Goal: Task Accomplishment & Management: Manage account settings

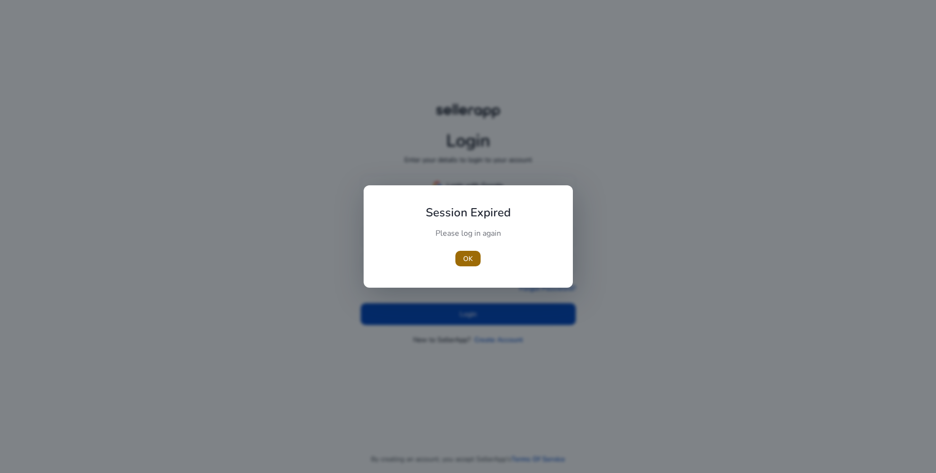
click at [469, 259] on span "OK" at bounding box center [468, 259] width 10 height 10
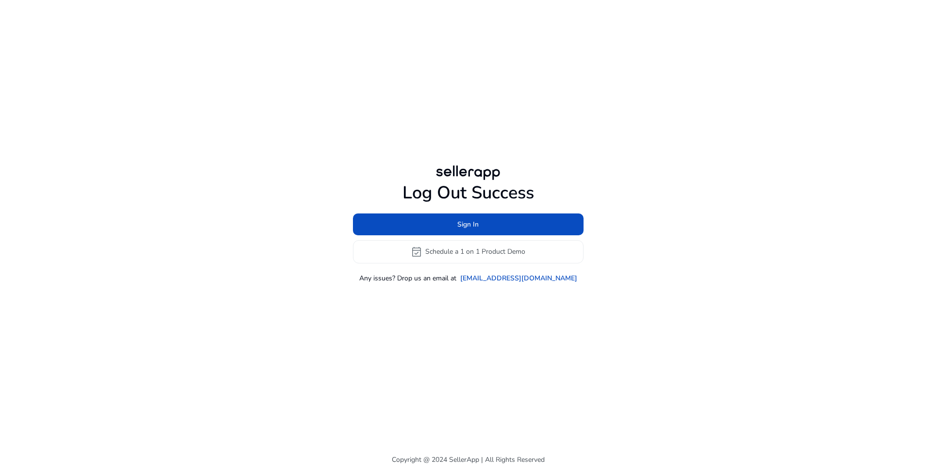
click at [488, 309] on div "Log Out Success Sign In event_available Schedule a 1 on 1 Product Demo Any issu…" at bounding box center [468, 223] width 558 height 446
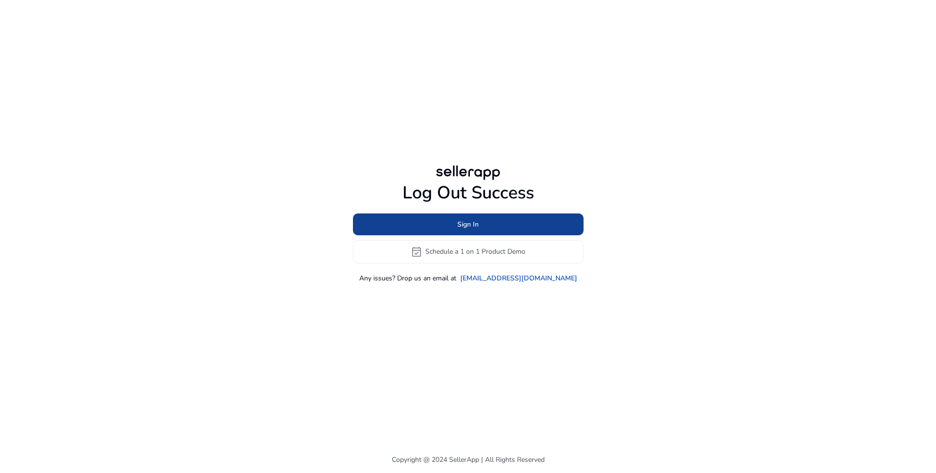
click at [474, 229] on span "Sign In" at bounding box center [467, 224] width 21 height 10
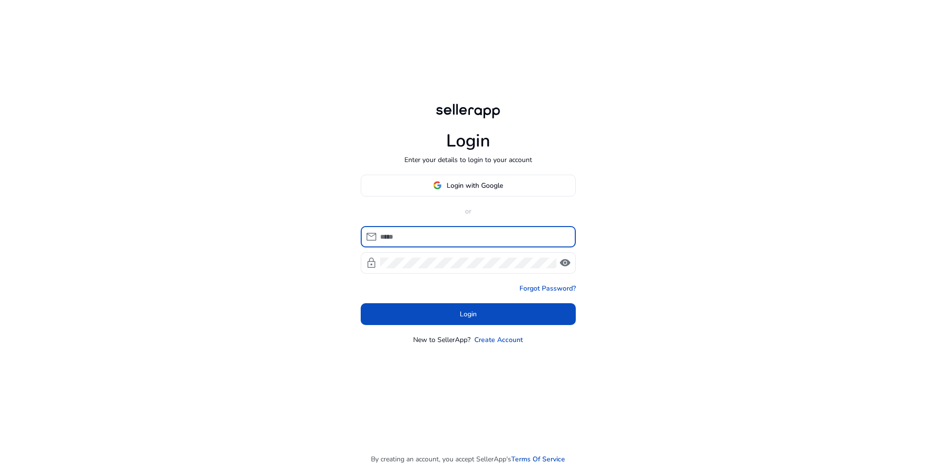
type input "**********"
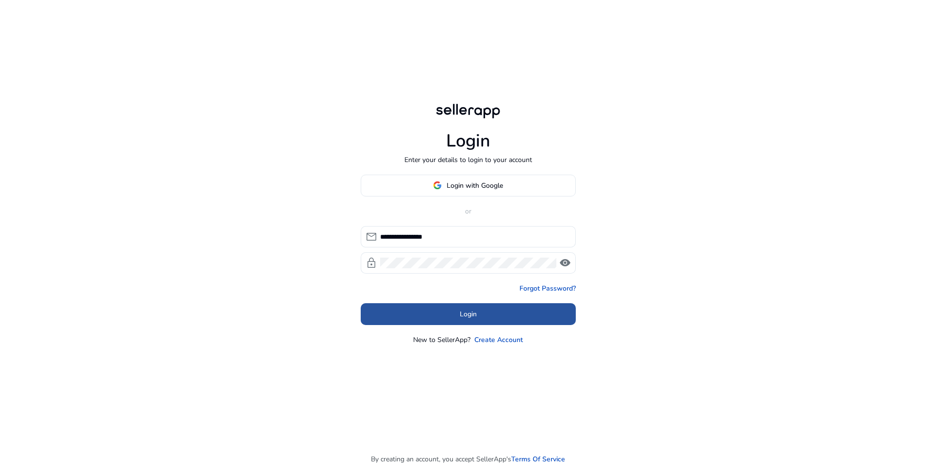
click at [489, 312] on span at bounding box center [468, 313] width 215 height 23
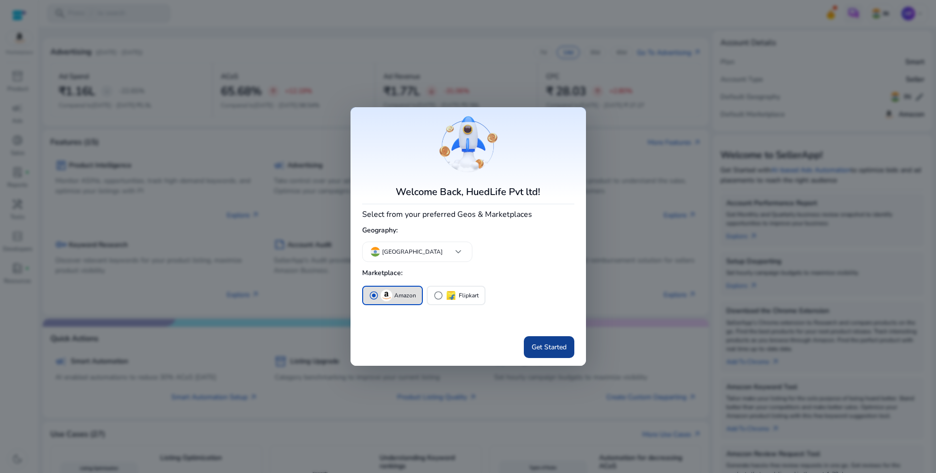
click at [559, 351] on span "Get Started" at bounding box center [548, 347] width 35 height 10
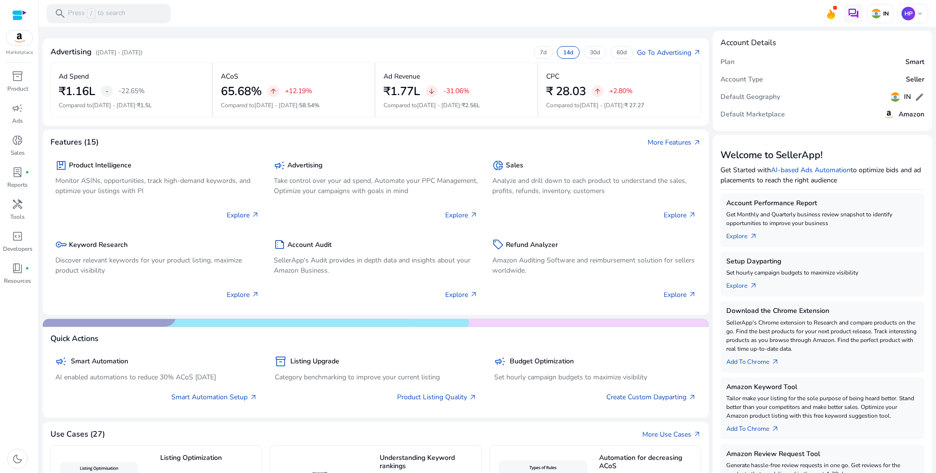
click at [418, 47] on div "Advertising (Sep 29, 2025 - Oct 12, 2025) 7d 14d 30d 60d Go To Advertising arro…" at bounding box center [375, 54] width 650 height 16
click at [18, 111] on span "campaign" at bounding box center [18, 108] width 12 height 12
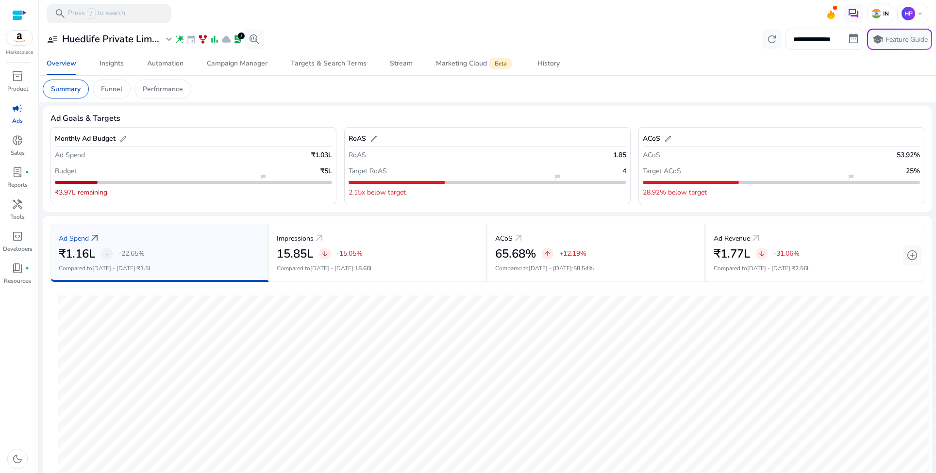
click at [441, 102] on div "**********" at bounding box center [487, 345] width 889 height 636
click at [842, 41] on input "**********" at bounding box center [824, 39] width 78 height 21
select select "*"
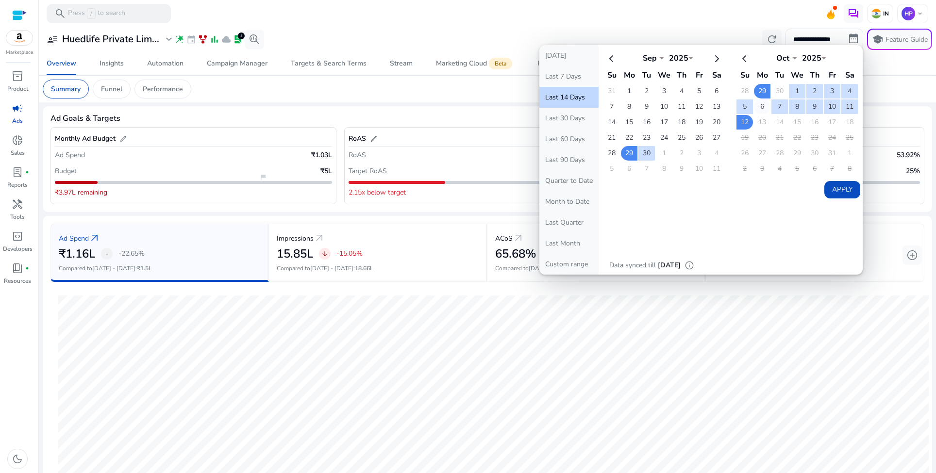
click at [759, 106] on td "6" at bounding box center [762, 106] width 16 height 15
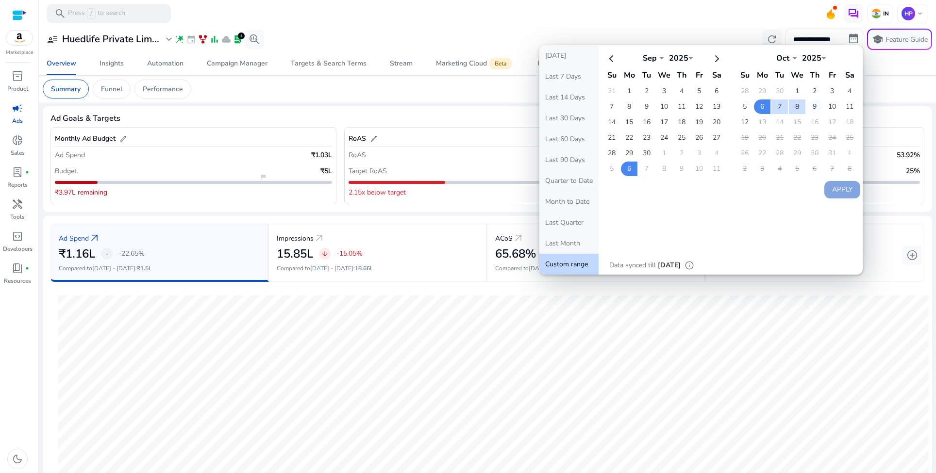
click at [814, 106] on td "9" at bounding box center [814, 106] width 16 height 15
click at [793, 106] on td "8" at bounding box center [797, 106] width 16 height 15
click at [740, 121] on td "12" at bounding box center [744, 122] width 16 height 15
click at [838, 186] on button "Apply" at bounding box center [842, 189] width 36 height 17
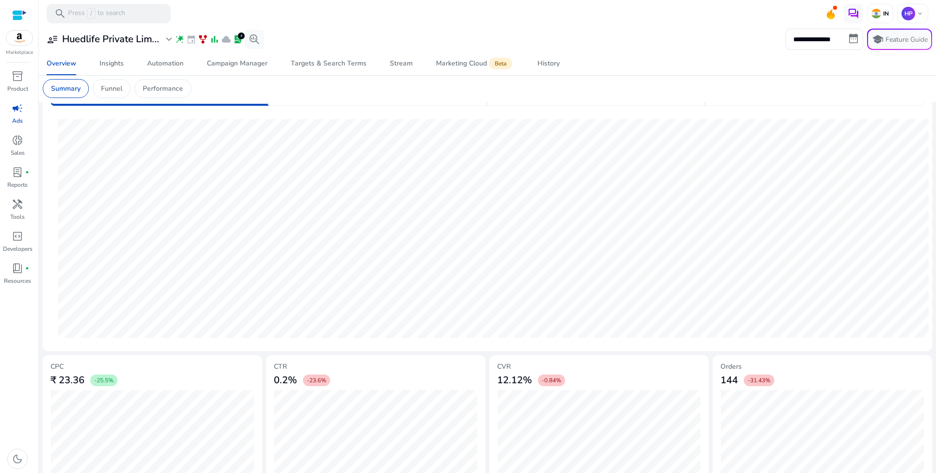
scroll to position [189, 0]
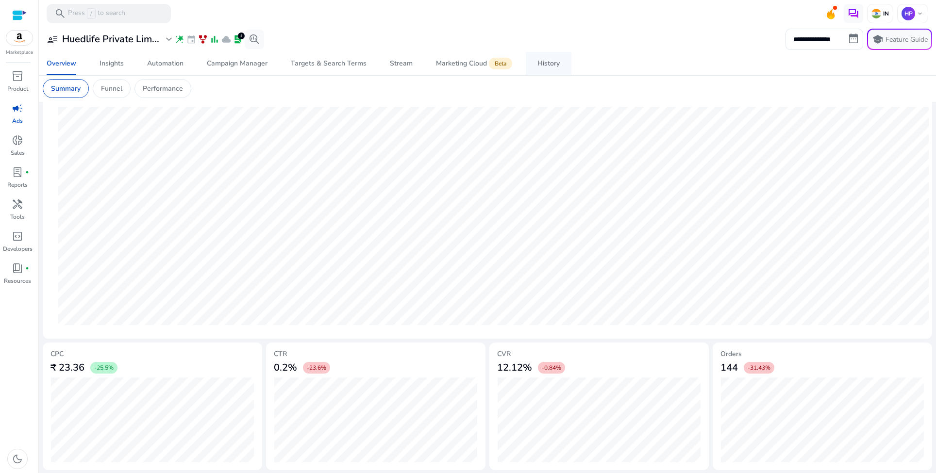
click at [543, 65] on div "History" at bounding box center [548, 63] width 22 height 7
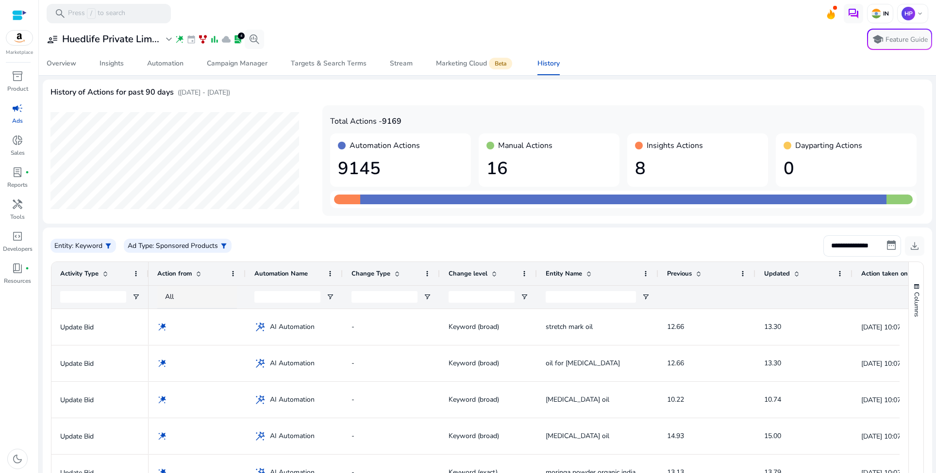
click at [308, 94] on div "History of Actions for past 90 days (Jul 15, 2025 - Oct 13, 2025)" at bounding box center [486, 96] width 873 height 18
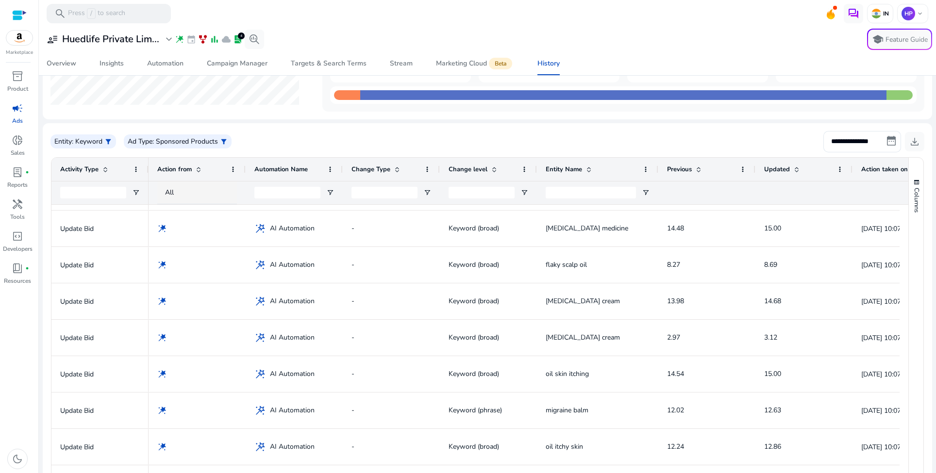
scroll to position [411, 0]
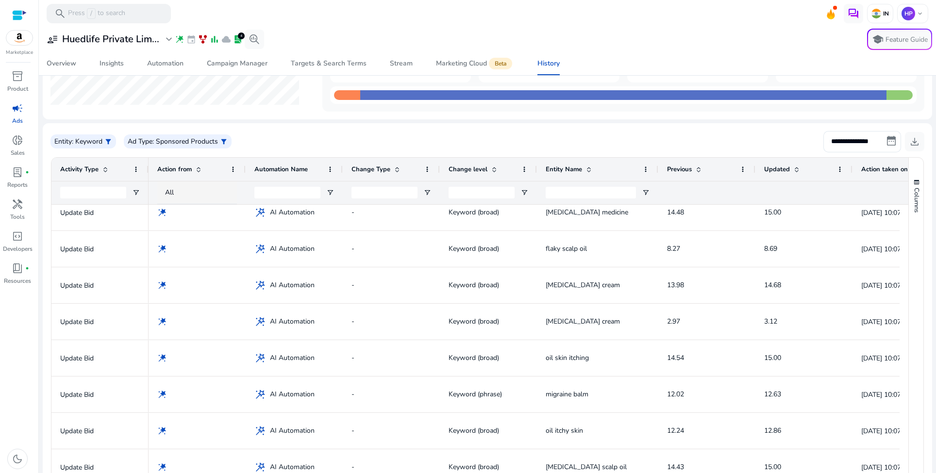
click at [698, 169] on span at bounding box center [698, 169] width 8 height 8
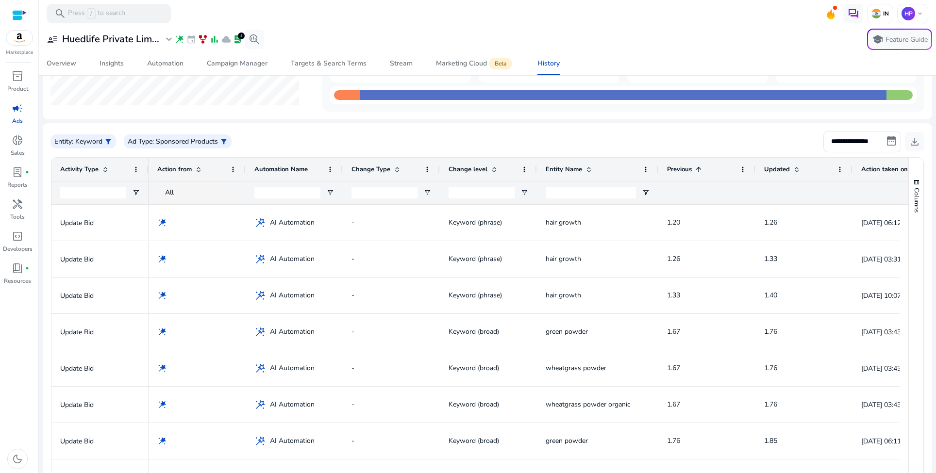
scroll to position [0, 0]
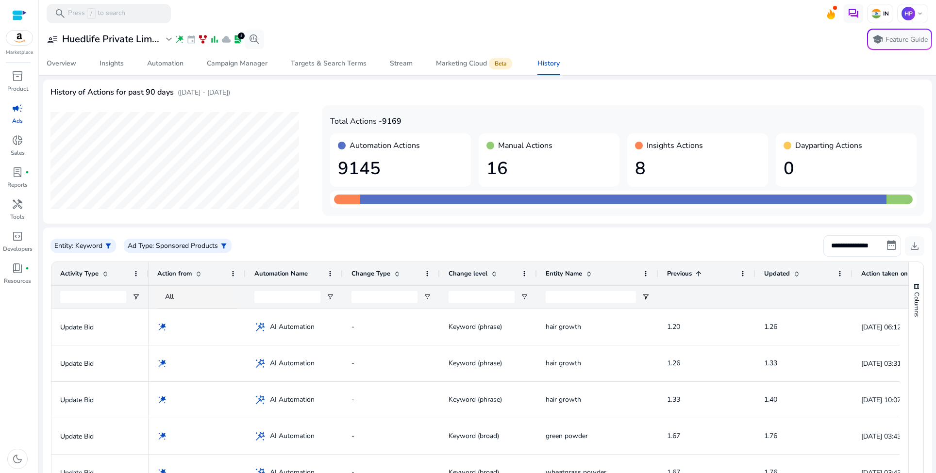
click at [695, 273] on span at bounding box center [698, 274] width 8 height 8
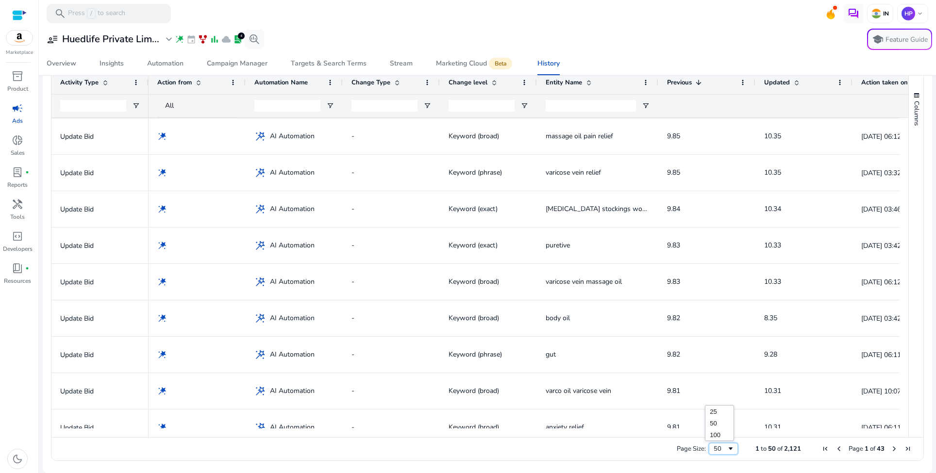
click at [729, 447] on span "Page Size" at bounding box center [730, 449] width 8 height 8
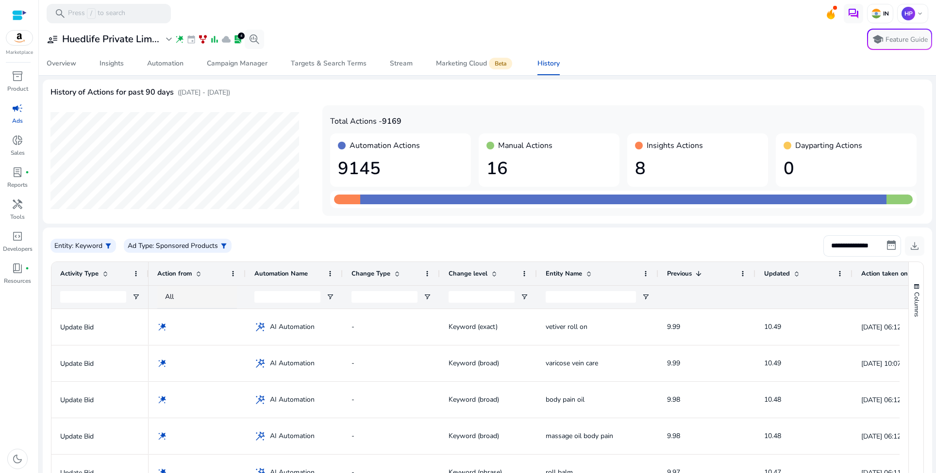
click at [692, 271] on span at bounding box center [696, 274] width 11 height 8
click at [873, 246] on input "**********" at bounding box center [862, 245] width 78 height 21
select select "*"
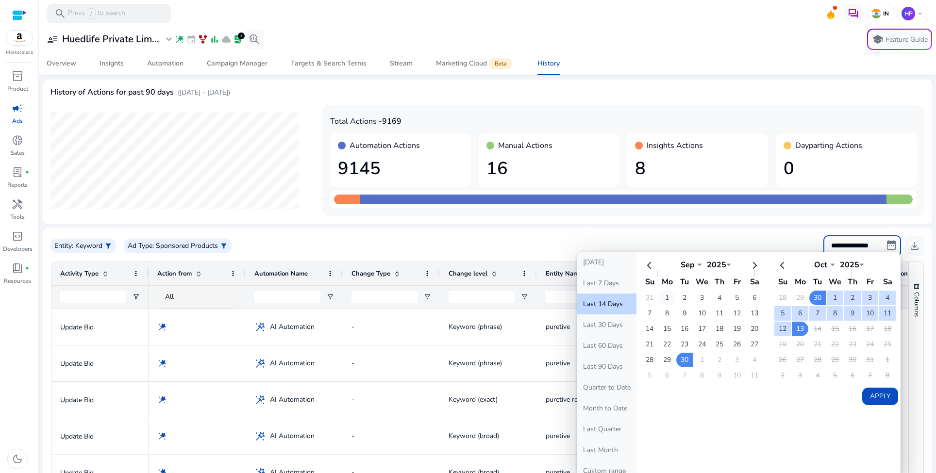
click at [661, 294] on td "1" at bounding box center [666, 298] width 16 height 15
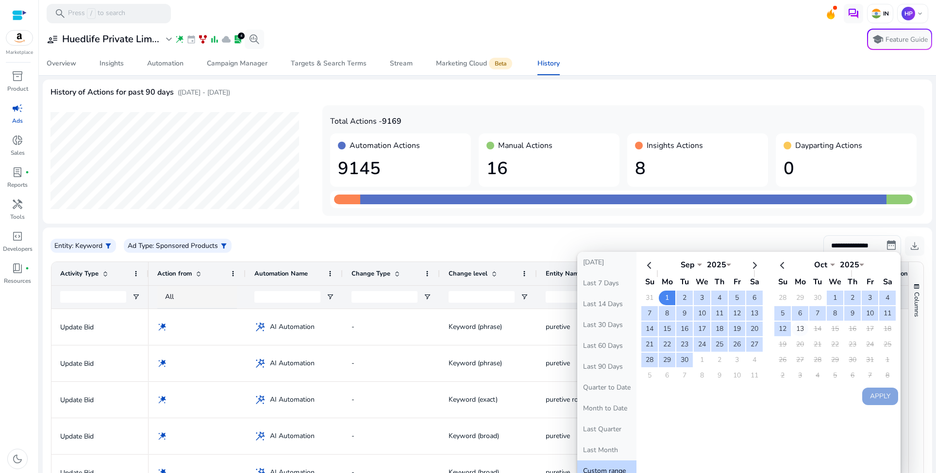
click at [794, 328] on td "13" at bounding box center [799, 329] width 16 height 15
click at [879, 391] on button "Apply" at bounding box center [880, 396] width 36 height 17
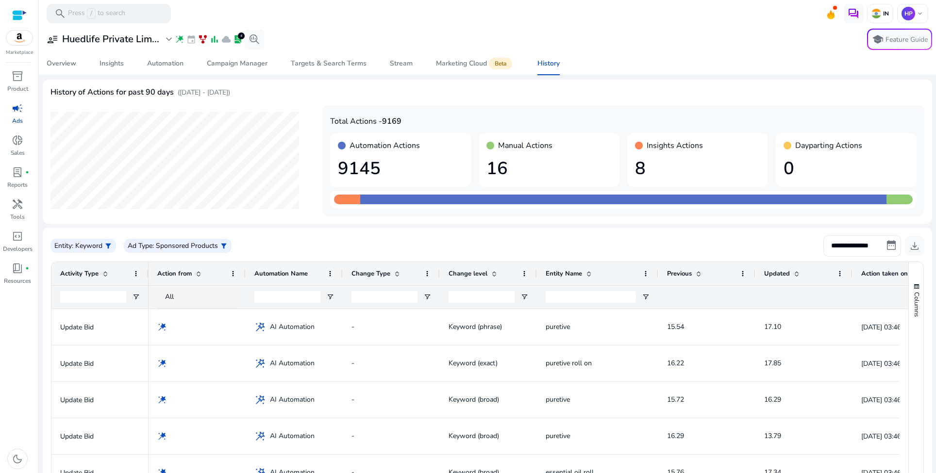
click at [698, 273] on span at bounding box center [698, 274] width 8 height 8
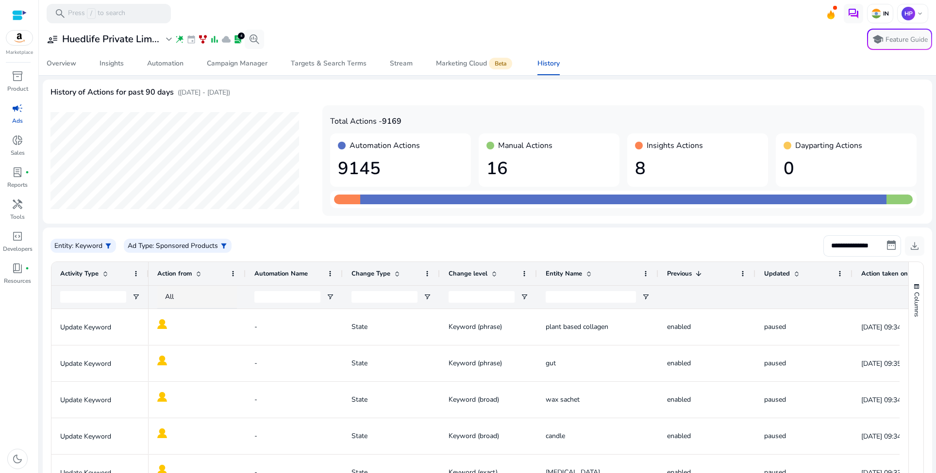
click at [694, 270] on span at bounding box center [698, 274] width 8 height 8
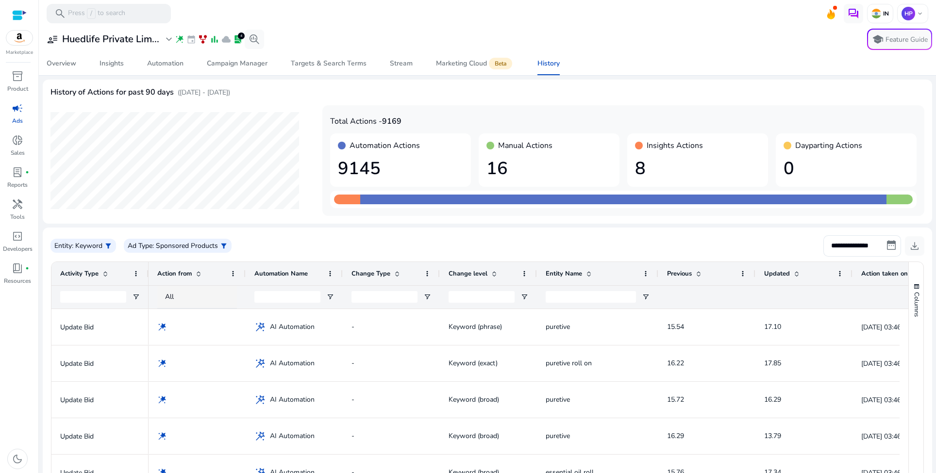
click at [694, 270] on span at bounding box center [698, 274] width 8 height 8
click at [740, 272] on span at bounding box center [743, 274] width 8 height 8
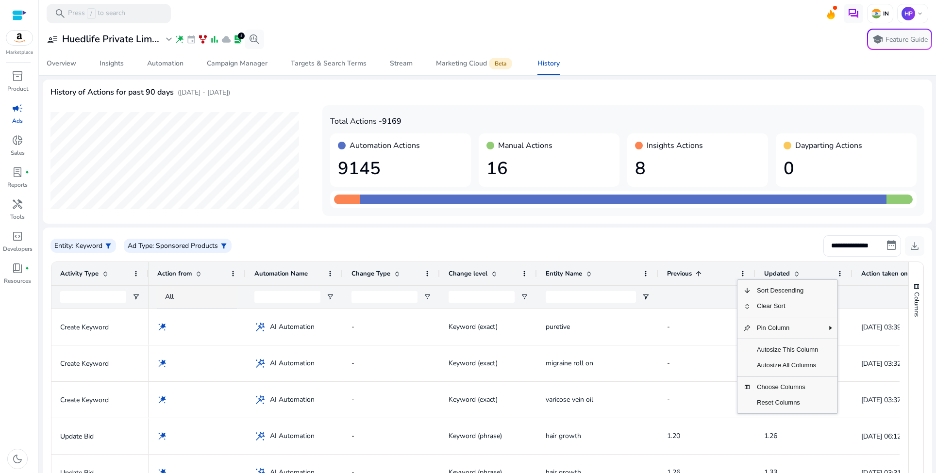
click at [685, 237] on div "**********" at bounding box center [486, 245] width 873 height 21
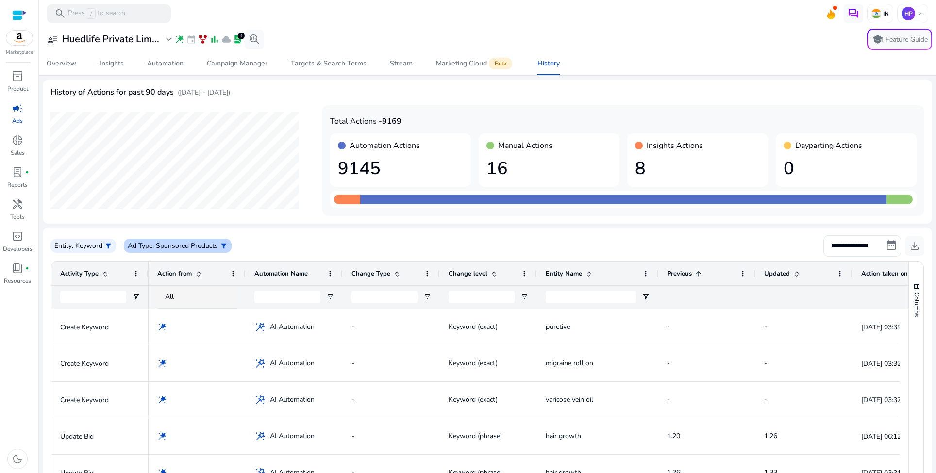
click at [175, 241] on p ": Sponsored Products" at bounding box center [185, 246] width 66 height 10
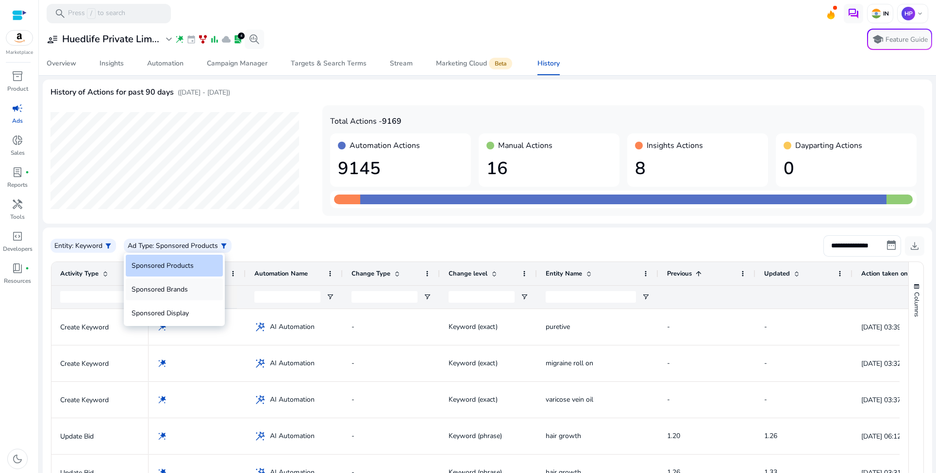
click at [190, 283] on div "Sponsored Brands" at bounding box center [174, 290] width 97 height 22
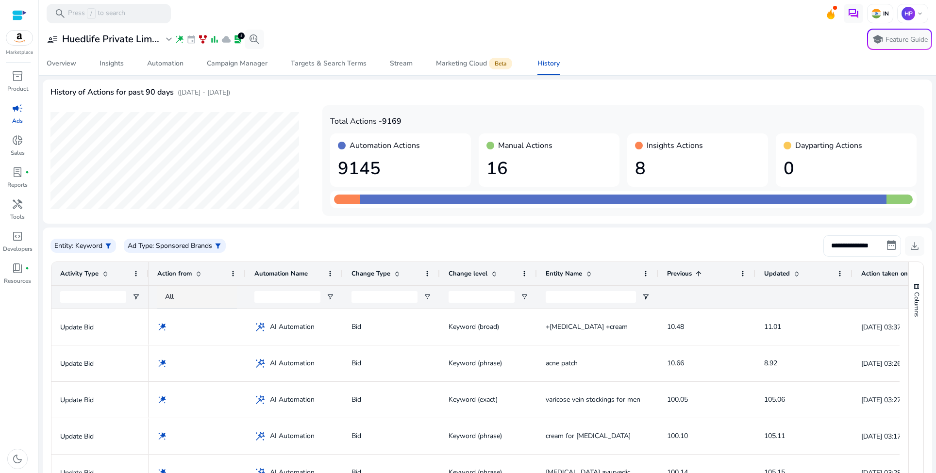
click at [876, 246] on input "**********" at bounding box center [862, 245] width 78 height 21
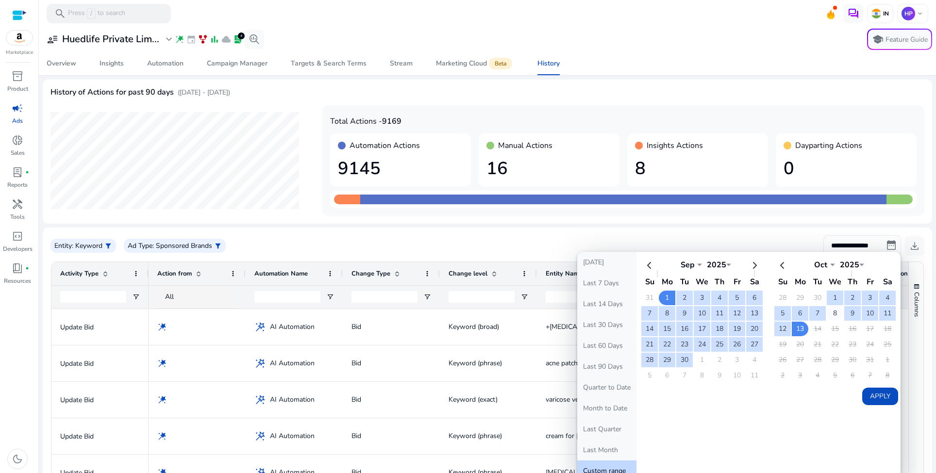
click at [831, 311] on td "8" at bounding box center [834, 313] width 16 height 15
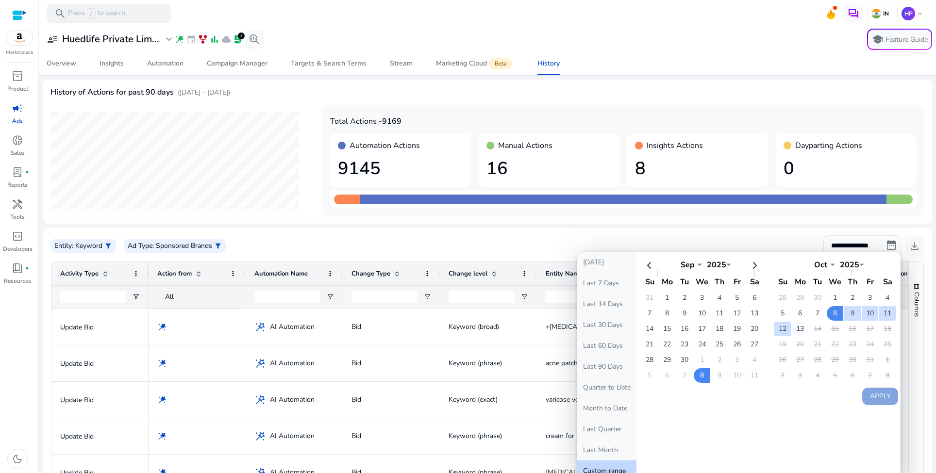
click at [799, 326] on td "13" at bounding box center [799, 329] width 16 height 15
click at [876, 390] on button "Apply" at bounding box center [880, 396] width 36 height 17
type input "**********"
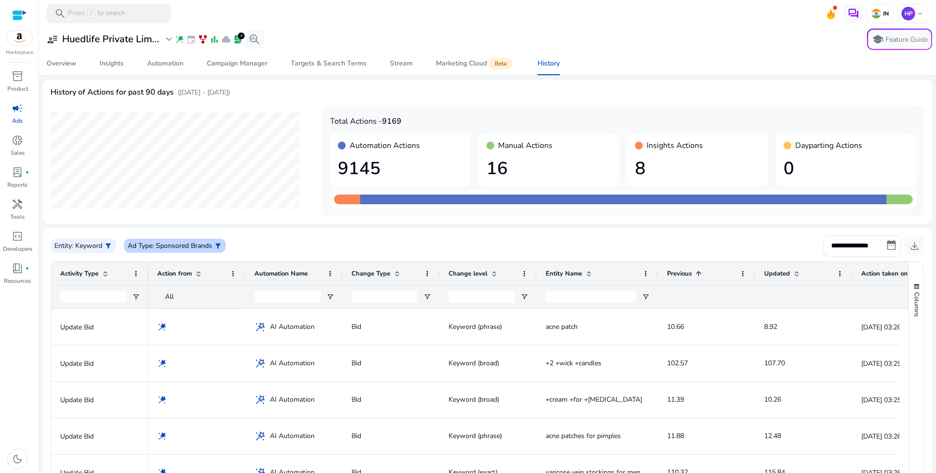
click at [202, 246] on p ": Sponsored Brands" at bounding box center [182, 246] width 60 height 10
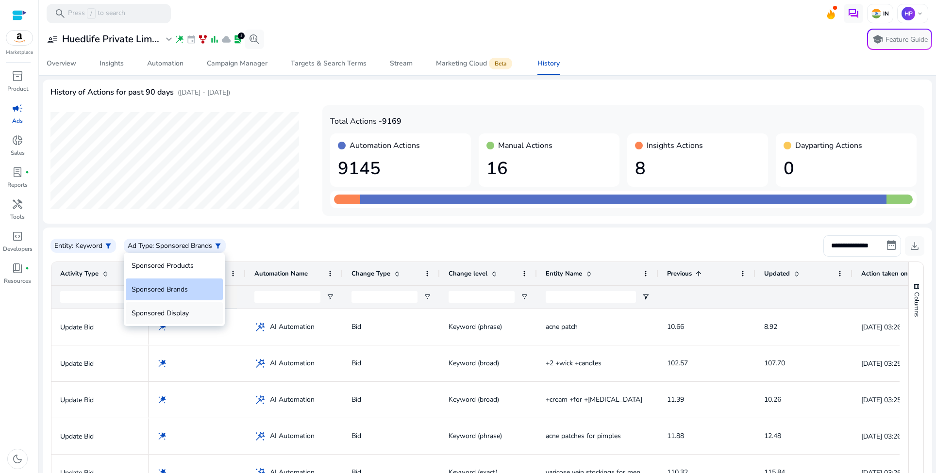
click at [191, 314] on div "Sponsored Display" at bounding box center [174, 313] width 97 height 22
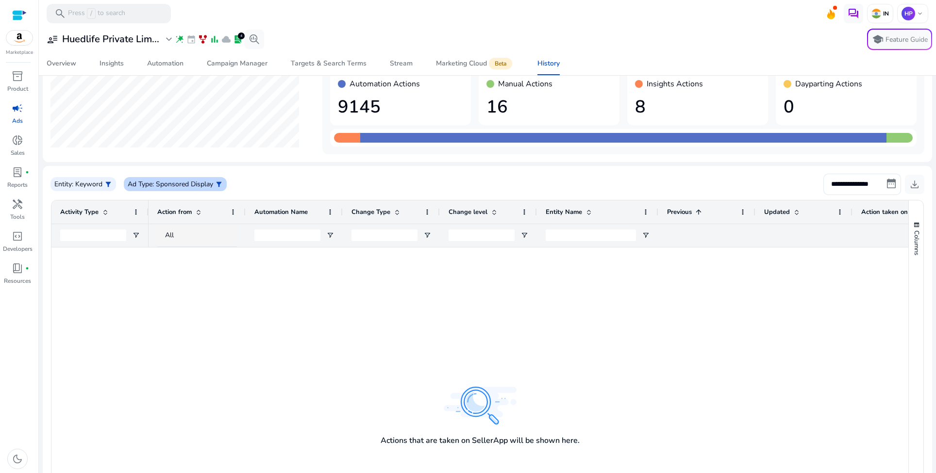
click at [200, 187] on p ": Sponsored Display" at bounding box center [182, 184] width 61 height 10
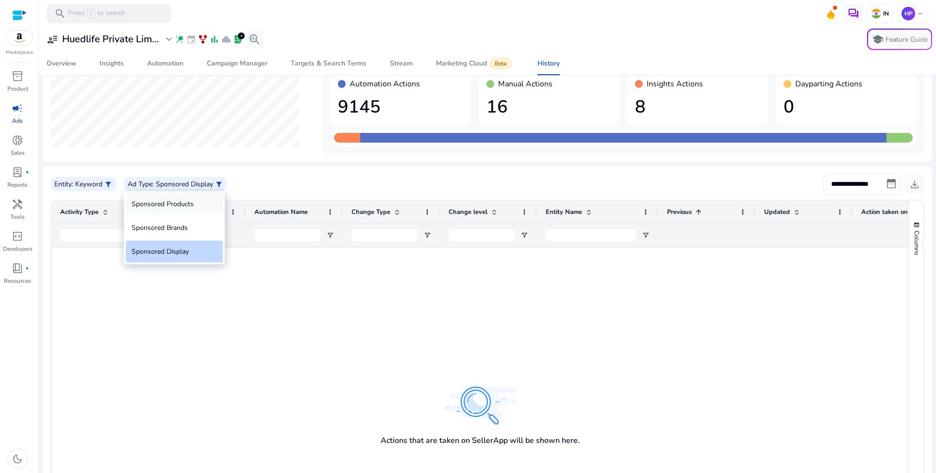
click at [170, 202] on div "Sponsored Products" at bounding box center [174, 204] width 97 height 22
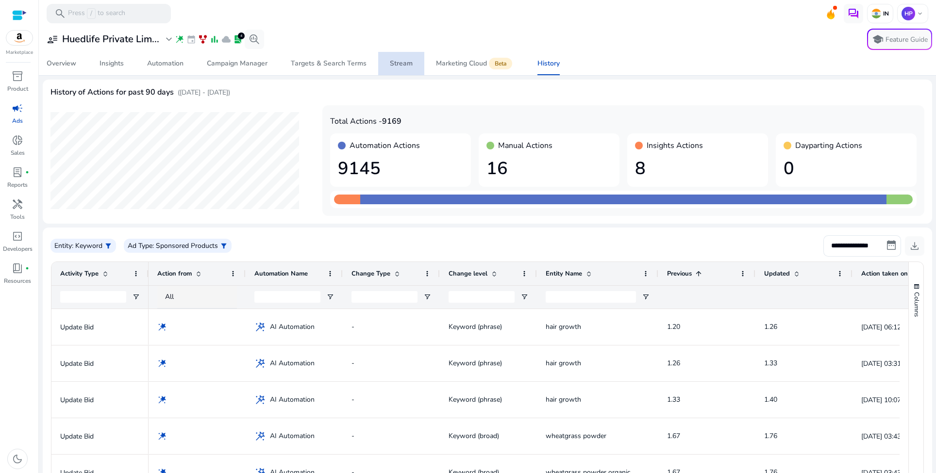
click at [405, 68] on span "Stream" at bounding box center [401, 63] width 23 height 23
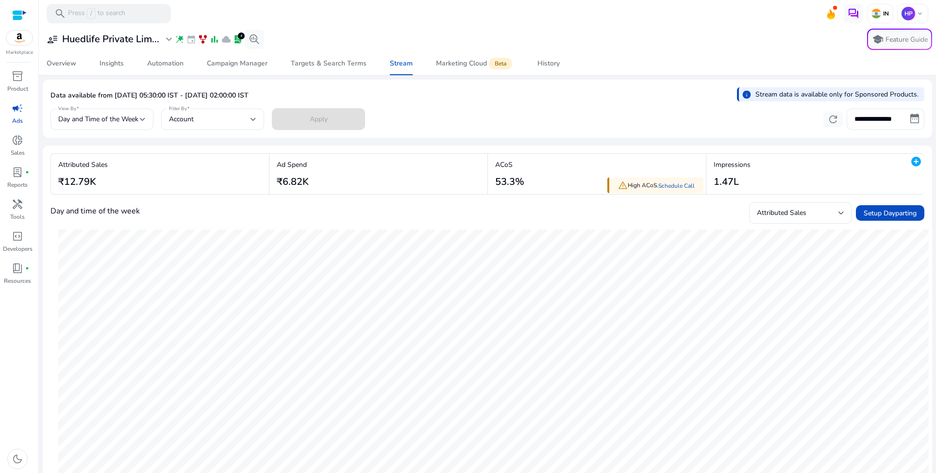
click at [445, 124] on div "**********" at bounding box center [486, 118] width 873 height 24
click at [749, 117] on div "**********" at bounding box center [486, 118] width 873 height 24
click at [670, 187] on link "Schedule Call" at bounding box center [676, 186] width 36 height 8
drag, startPoint x: 554, startPoint y: 118, endPoint x: 317, endPoint y: 68, distance: 241.6
click at [554, 118] on div "**********" at bounding box center [486, 118] width 873 height 24
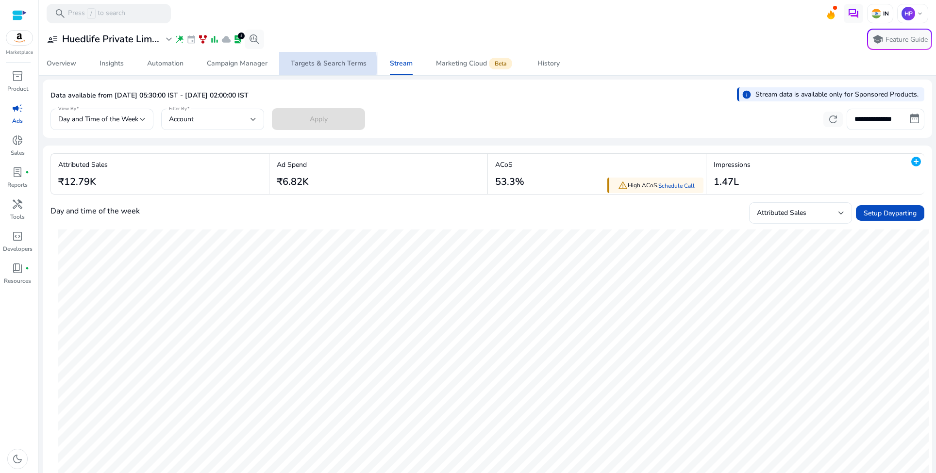
click at [307, 65] on div "Targets & Search Terms" at bounding box center [329, 63] width 76 height 7
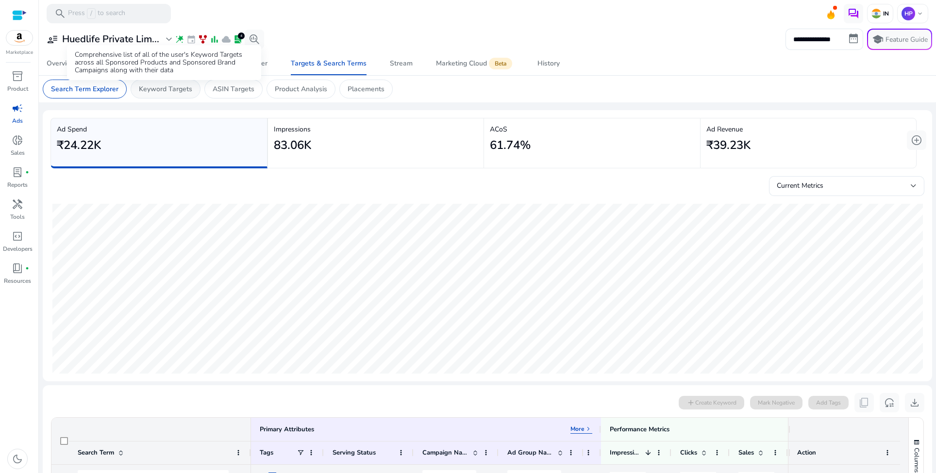
click at [181, 89] on p "Keyword Targets" at bounding box center [165, 89] width 53 height 10
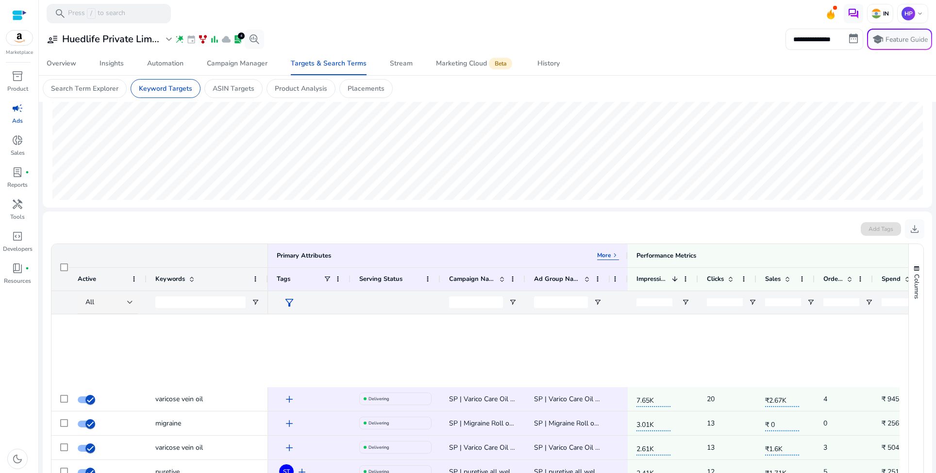
scroll to position [323, 0]
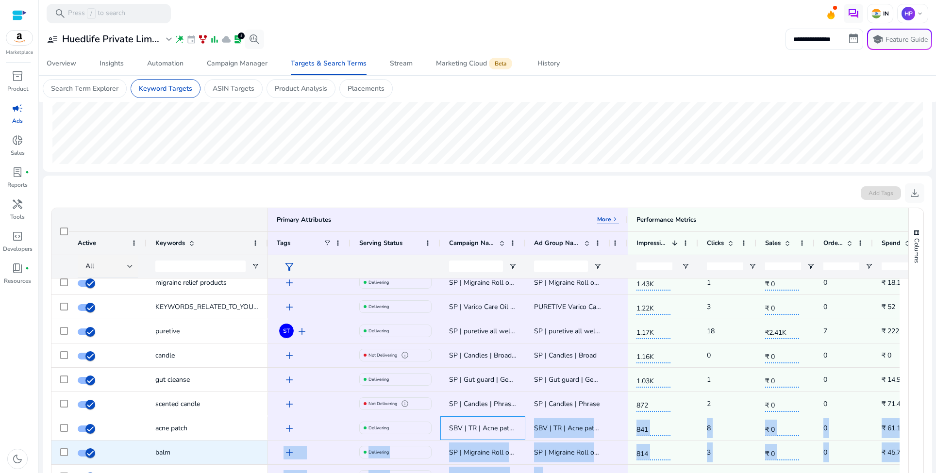
drag, startPoint x: 512, startPoint y: 470, endPoint x: 557, endPoint y: 435, distance: 57.0
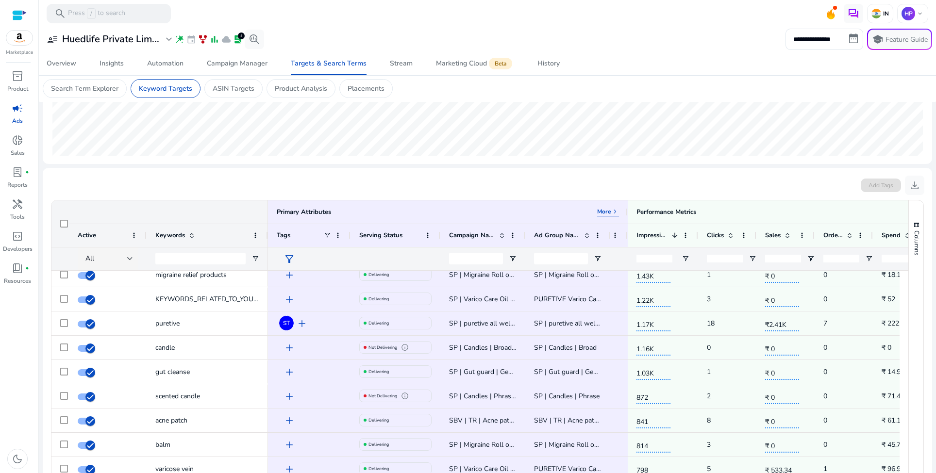
click at [761, 173] on mat-card "Add Tags download Press SPACE to select this row. Drag here to set row groups D…" at bounding box center [487, 385] width 889 height 435
click at [892, 239] on span "Spend" at bounding box center [890, 235] width 19 height 9
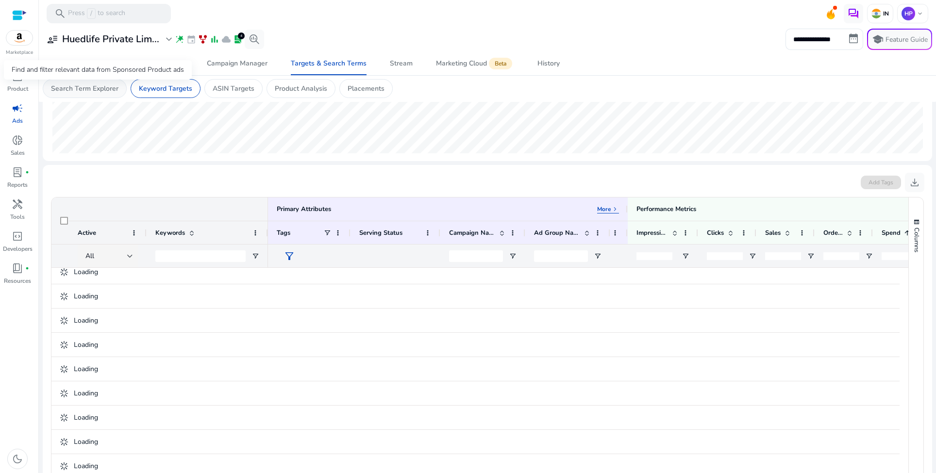
click at [106, 91] on p "Search Term Explorer" at bounding box center [84, 88] width 67 height 10
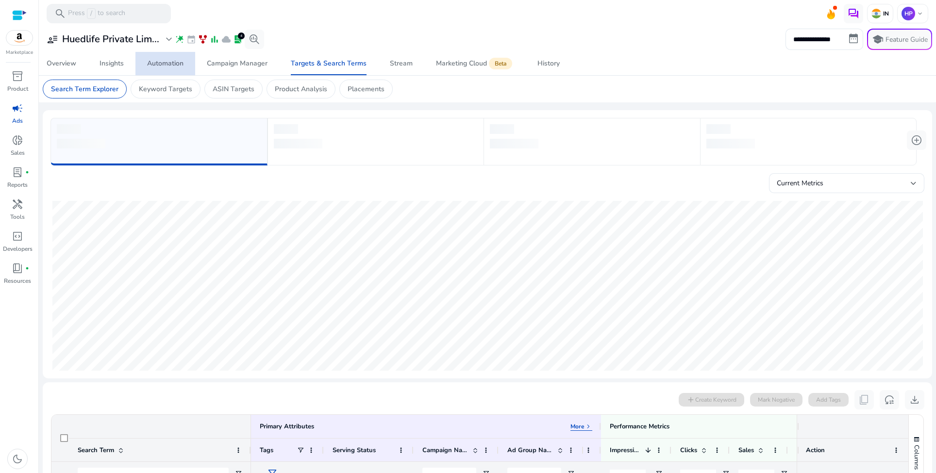
click at [170, 63] on div "Automation" at bounding box center [165, 63] width 36 height 7
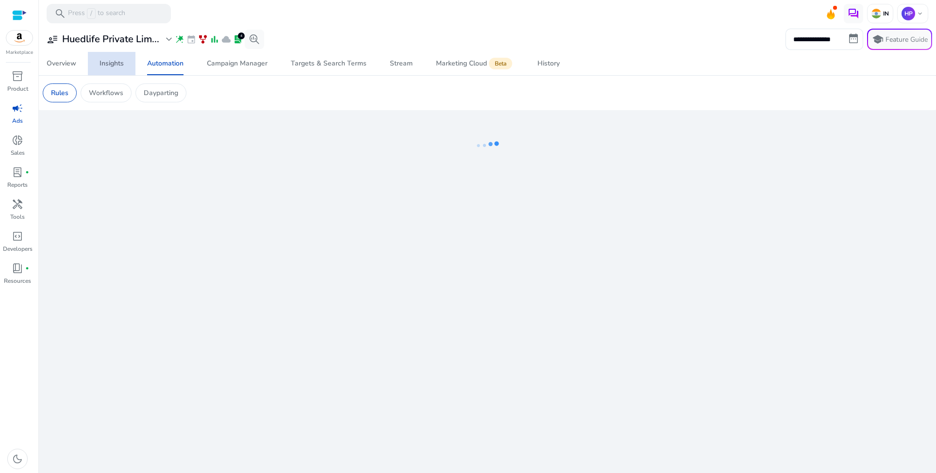
click at [115, 63] on div "Insights" at bounding box center [111, 63] width 24 height 7
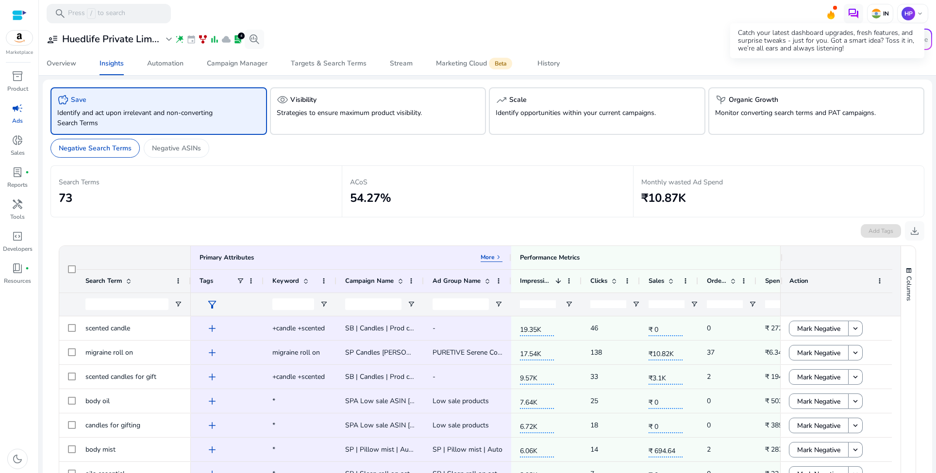
click at [827, 13] on icon at bounding box center [830, 15] width 7 height 9
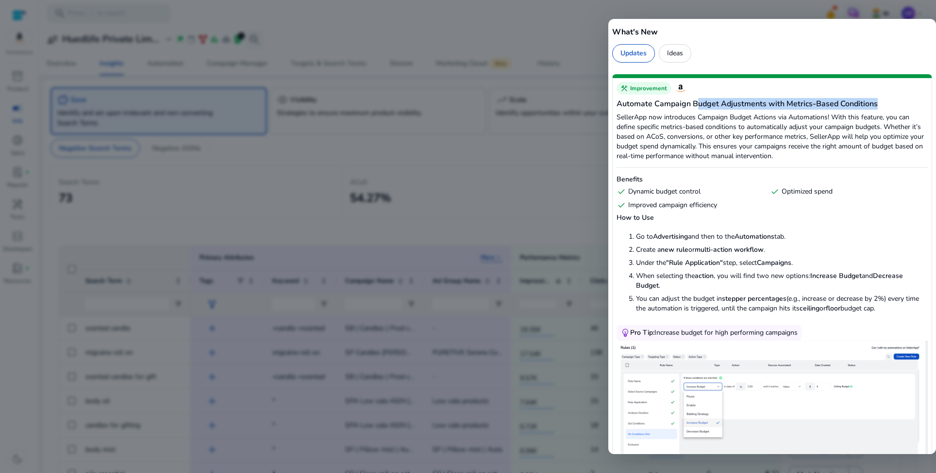
drag, startPoint x: 699, startPoint y: 102, endPoint x: 888, endPoint y: 99, distance: 189.7
click at [888, 99] on h5 "Automate Campaign Budget Adjustments with Metrics-Based Conditions" at bounding box center [771, 104] width 311 height 12
click at [872, 184] on h6 "Benefits" at bounding box center [771, 180] width 311 height 10
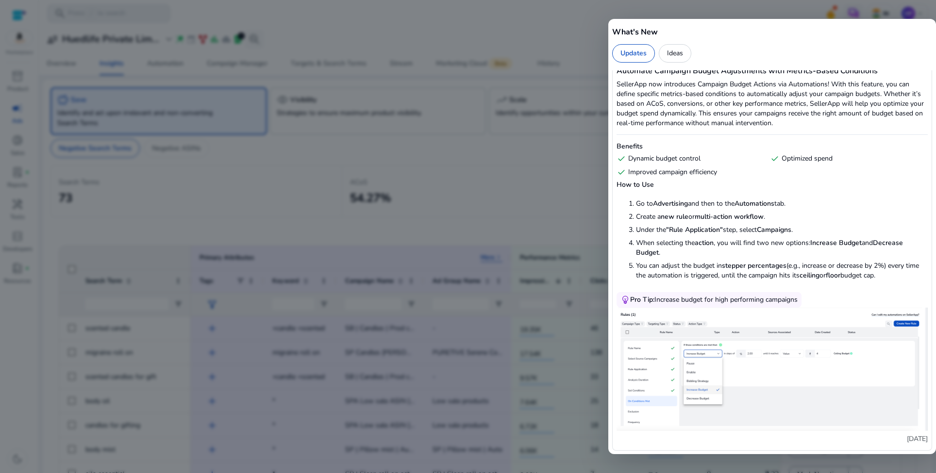
scroll to position [105, 0]
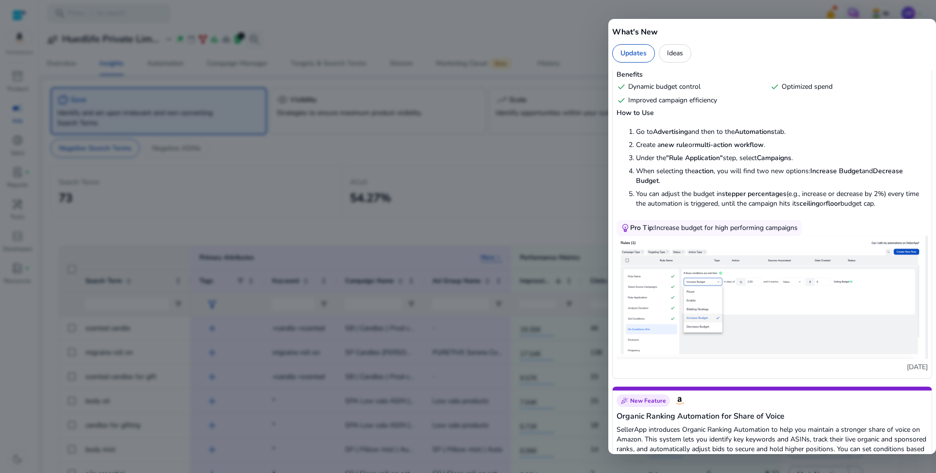
drag, startPoint x: 680, startPoint y: 230, endPoint x: 810, endPoint y: 228, distance: 130.1
click at [810, 228] on div "construction Improvement Automate Campaign Budget Adjustments with Metrics-Base…" at bounding box center [772, 174] width 320 height 410
click at [819, 230] on div "construction Improvement Automate Campaign Budget Adjustments with Metrics-Base…" at bounding box center [772, 174] width 320 height 410
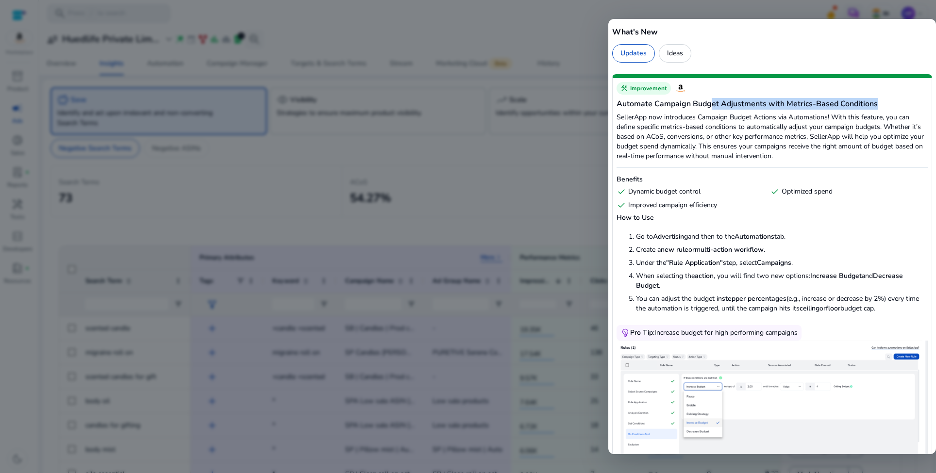
drag, startPoint x: 711, startPoint y: 104, endPoint x: 877, endPoint y: 104, distance: 166.0
click at [877, 104] on h5 "Automate Campaign Budget Adjustments with Metrics-Based Conditions" at bounding box center [771, 104] width 311 height 12
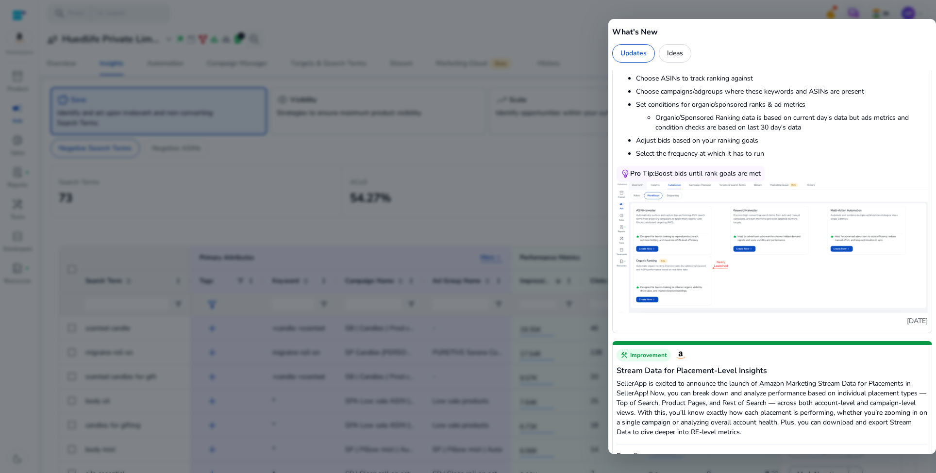
scroll to position [523, 0]
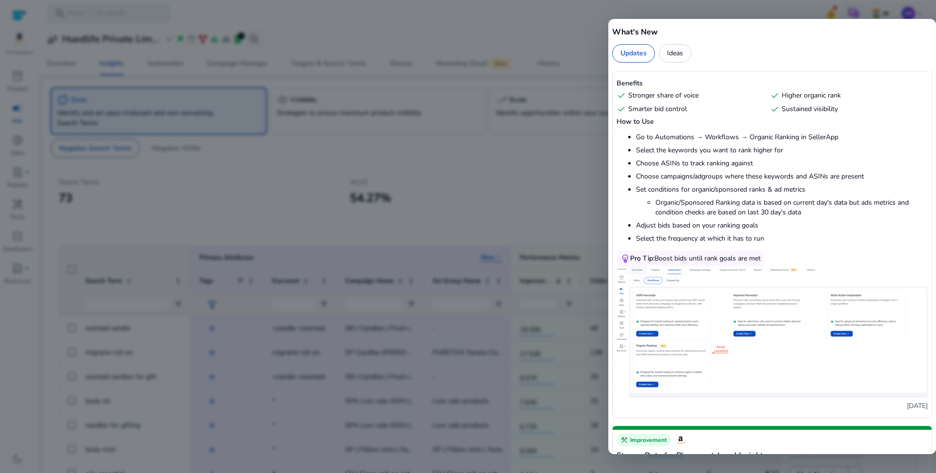
click at [562, 164] on div at bounding box center [468, 236] width 936 height 473
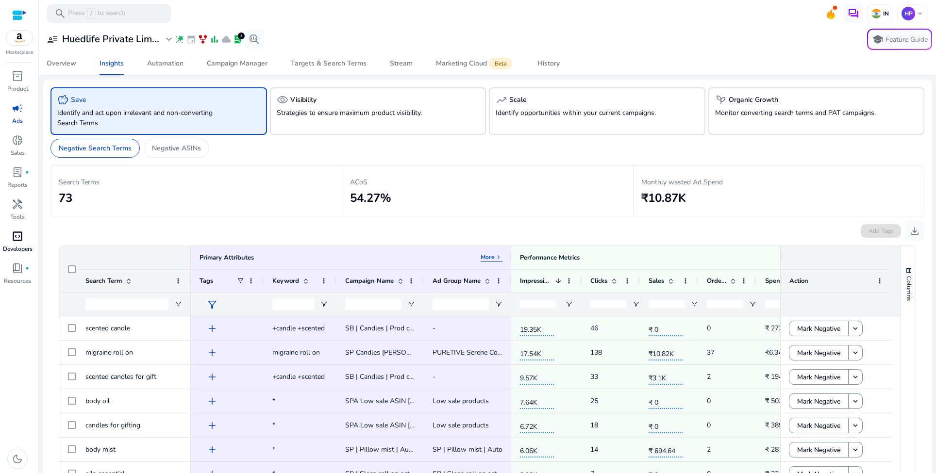
click at [15, 244] on div "code_blocks" at bounding box center [17, 237] width 27 height 16
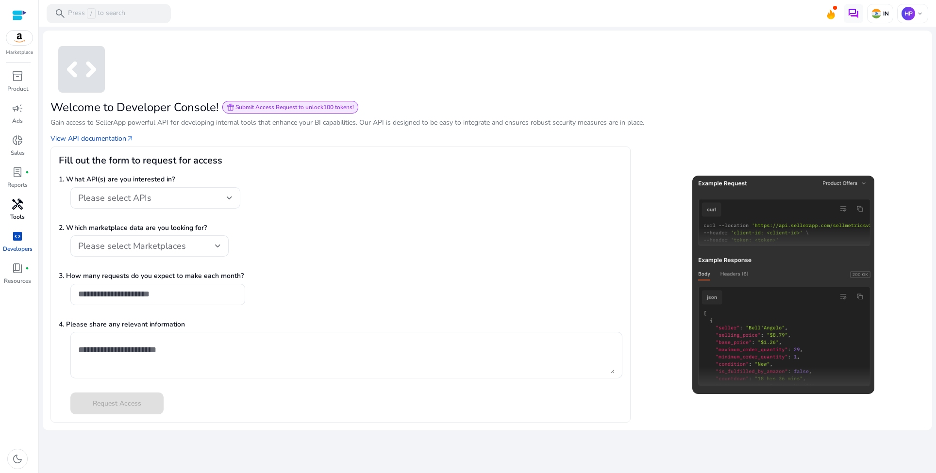
click at [13, 212] on div "handyman" at bounding box center [17, 205] width 27 height 16
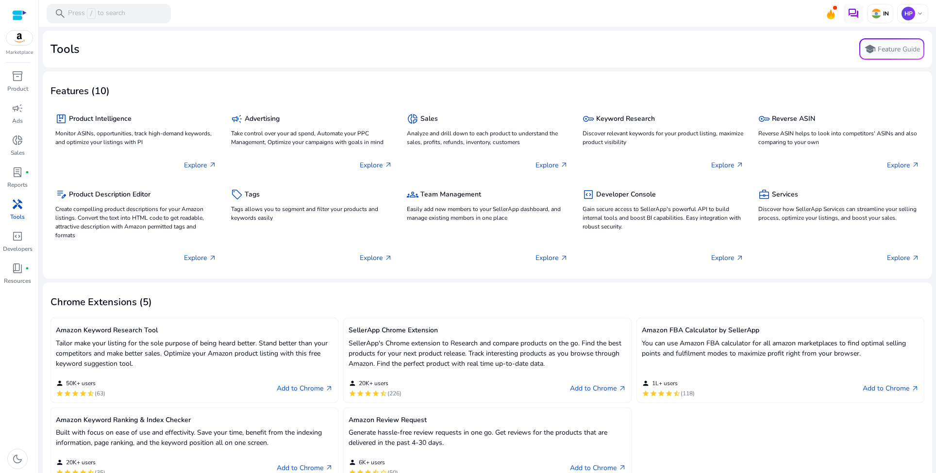
click at [244, 43] on div "Tools school Feature Guide" at bounding box center [486, 48] width 873 height 21
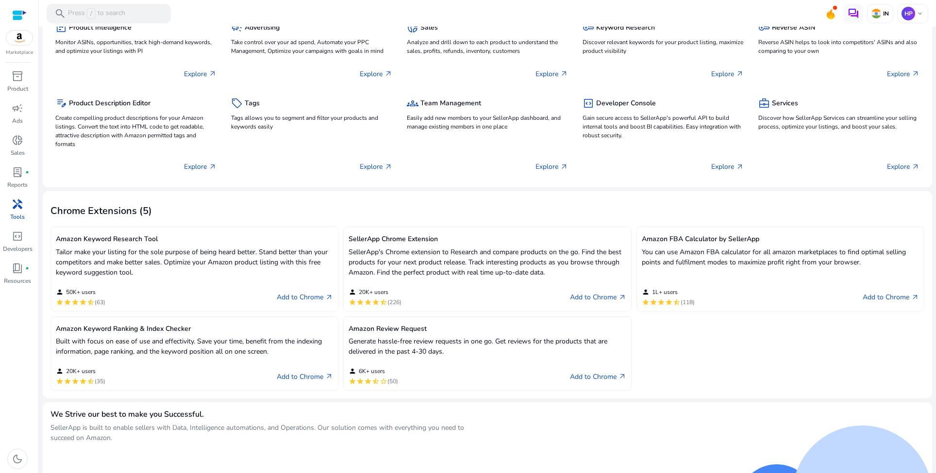
scroll to position [16, 0]
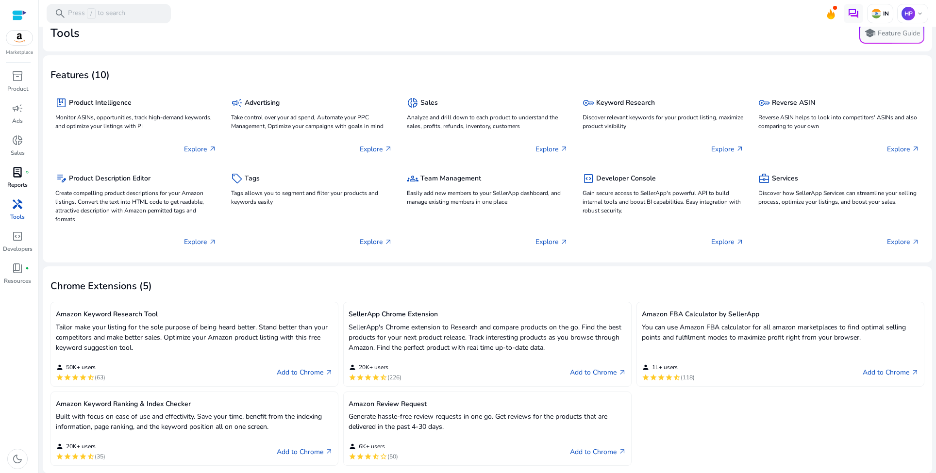
click at [16, 178] on span "lab_profile" at bounding box center [18, 172] width 12 height 12
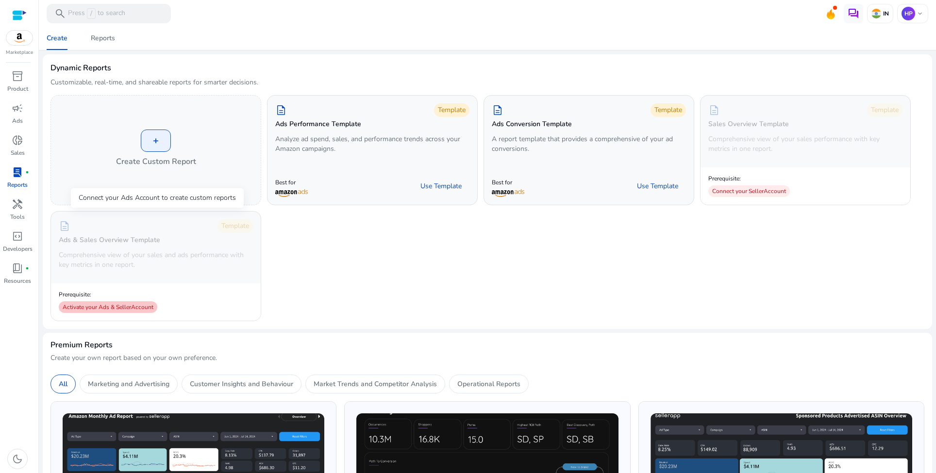
click at [128, 307] on div "Activate your Ads & Seller Account" at bounding box center [108, 307] width 99 height 12
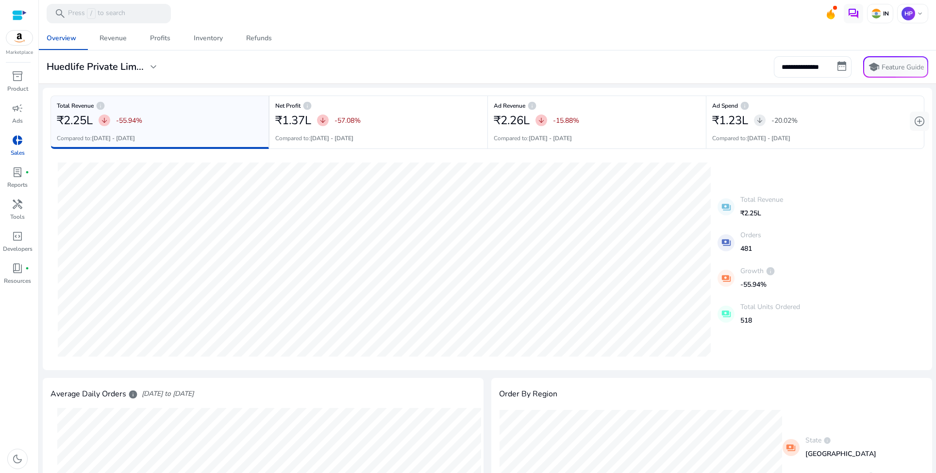
click at [371, 70] on div "**********" at bounding box center [487, 66] width 889 height 21
click at [112, 40] on div "Revenue" at bounding box center [112, 38] width 27 height 7
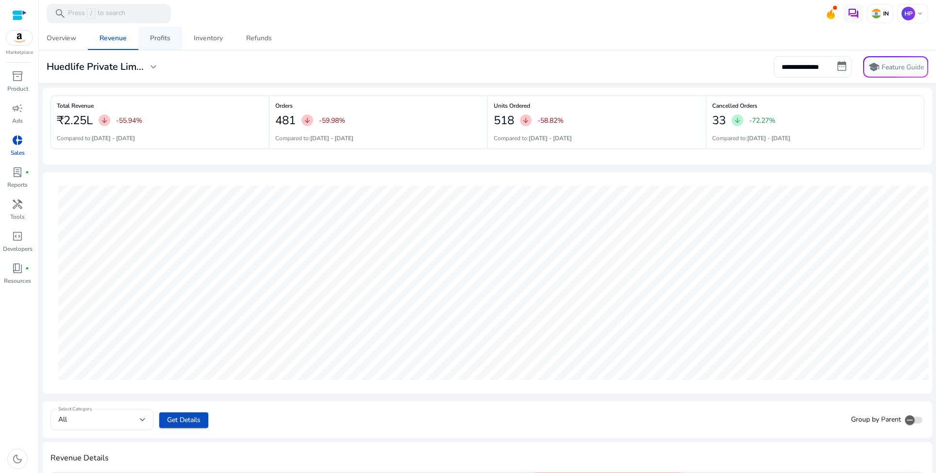
click at [168, 37] on div "Profits" at bounding box center [160, 38] width 20 height 7
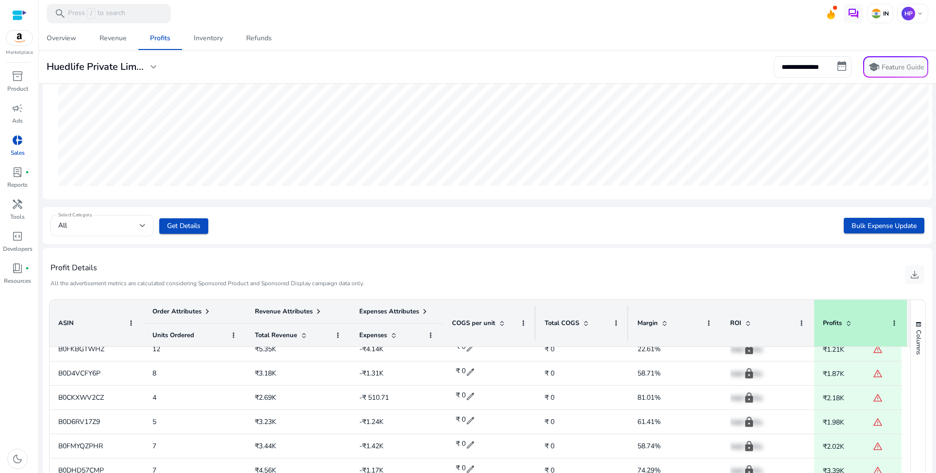
scroll to position [289, 0]
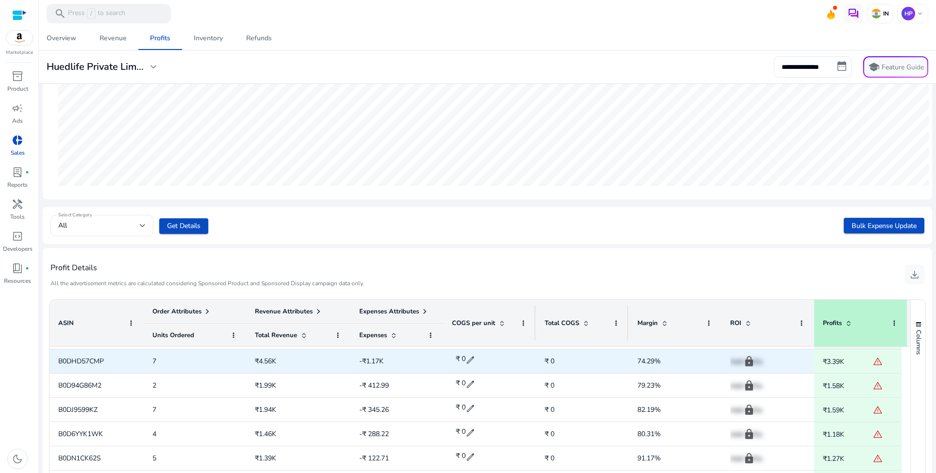
click at [755, 362] on p "Add COGs" at bounding box center [767, 362] width 75 height 20
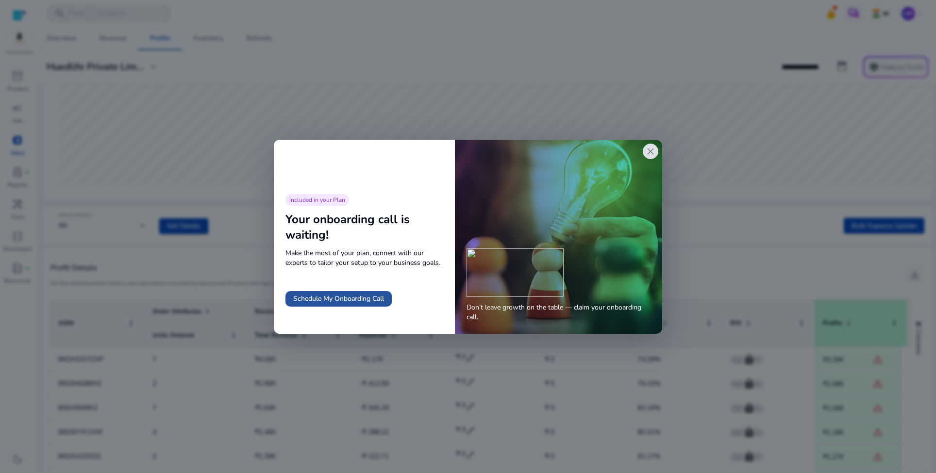
click at [368, 301] on span "Schedule My Onboarding Call" at bounding box center [338, 299] width 91 height 10
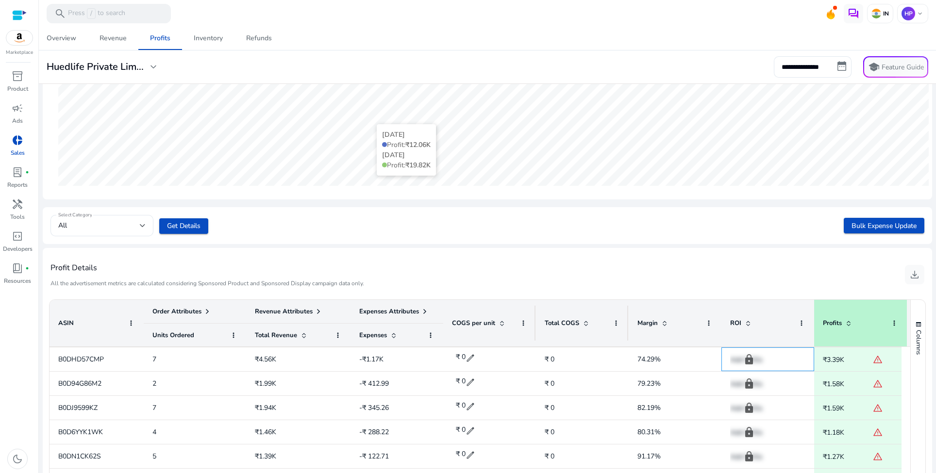
scroll to position [0, 0]
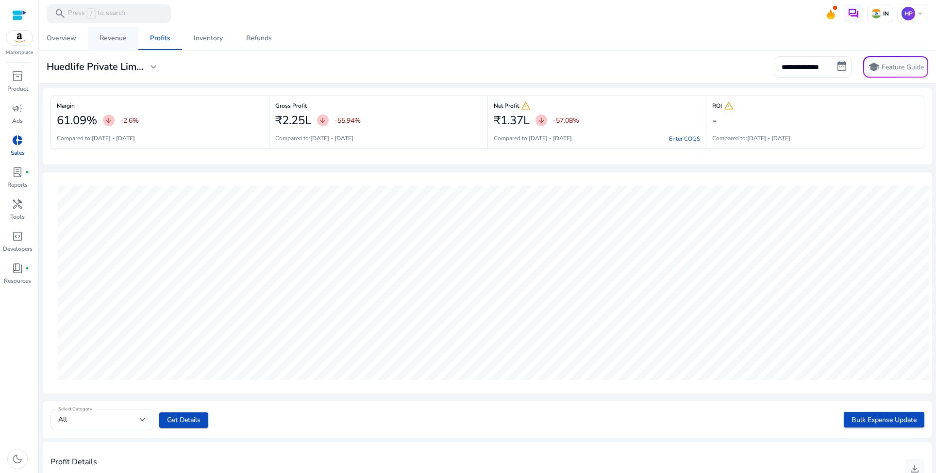
click at [117, 42] on div "Revenue" at bounding box center [112, 38] width 27 height 7
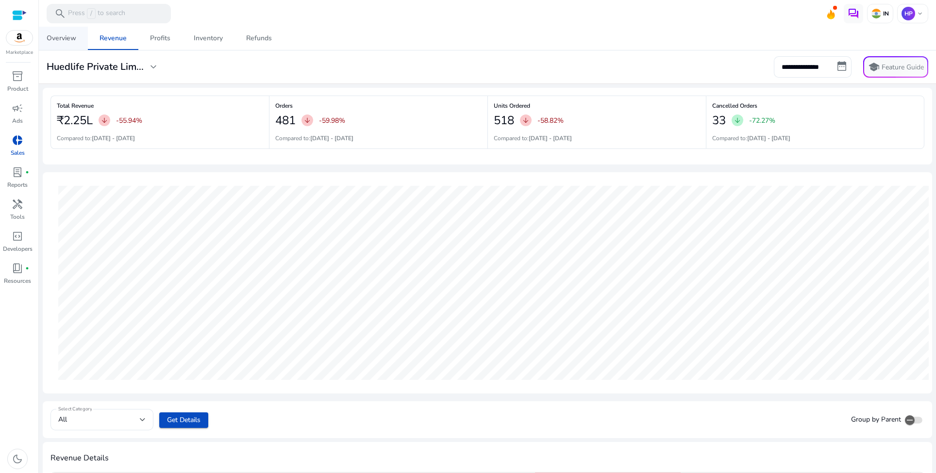
click at [67, 42] on div "Overview" at bounding box center [62, 38] width 30 height 7
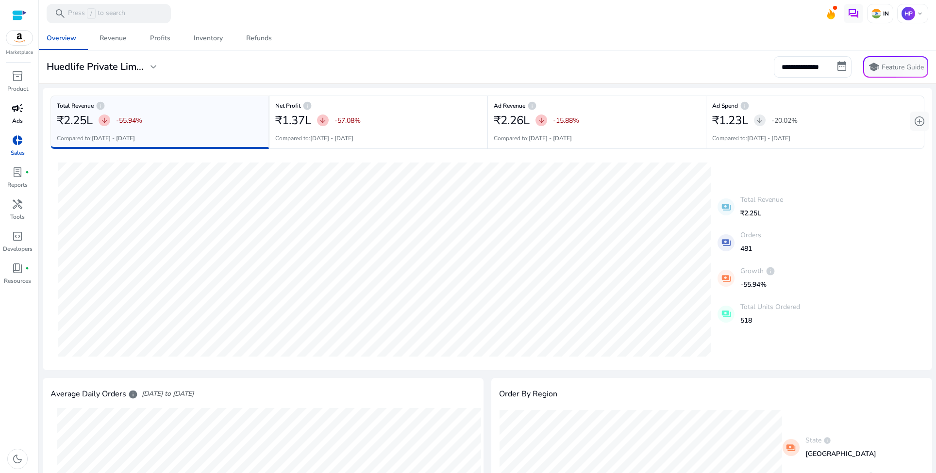
click at [17, 108] on span "campaign" at bounding box center [18, 108] width 12 height 12
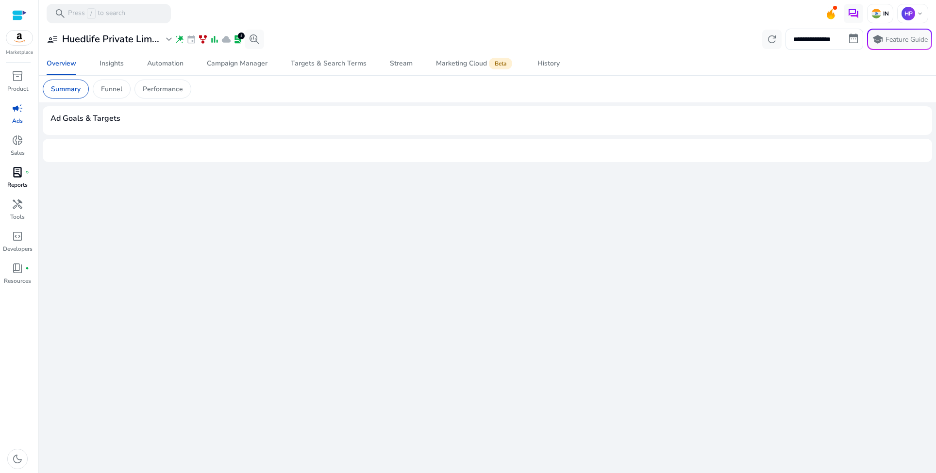
click at [24, 169] on div "lab_profile fiber_manual_record" at bounding box center [17, 172] width 27 height 16
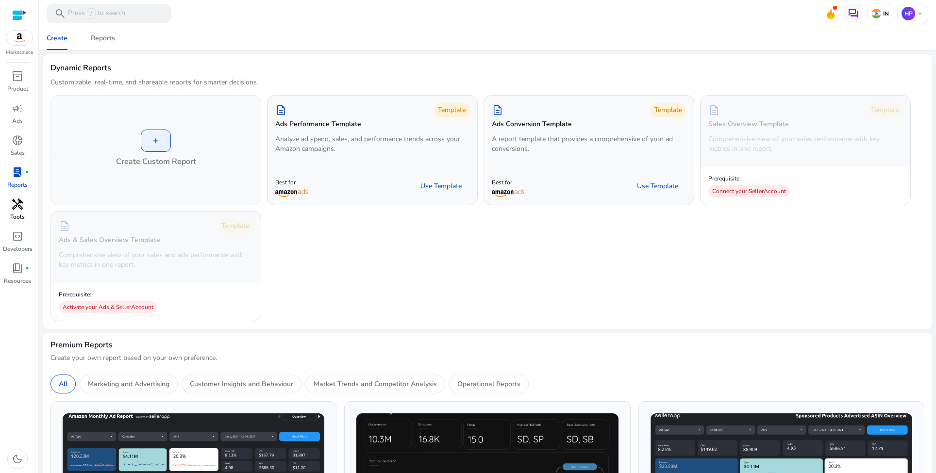
click at [16, 210] on span "handyman" at bounding box center [18, 204] width 12 height 12
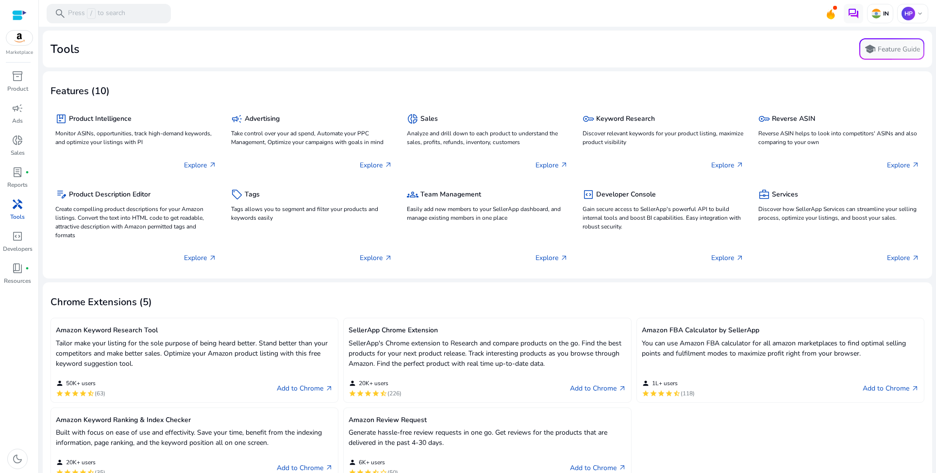
click at [369, 71] on mat-card "Features (10) package Product Intelligence Monitor ASINs, opportunities, track …" at bounding box center [487, 174] width 889 height 207
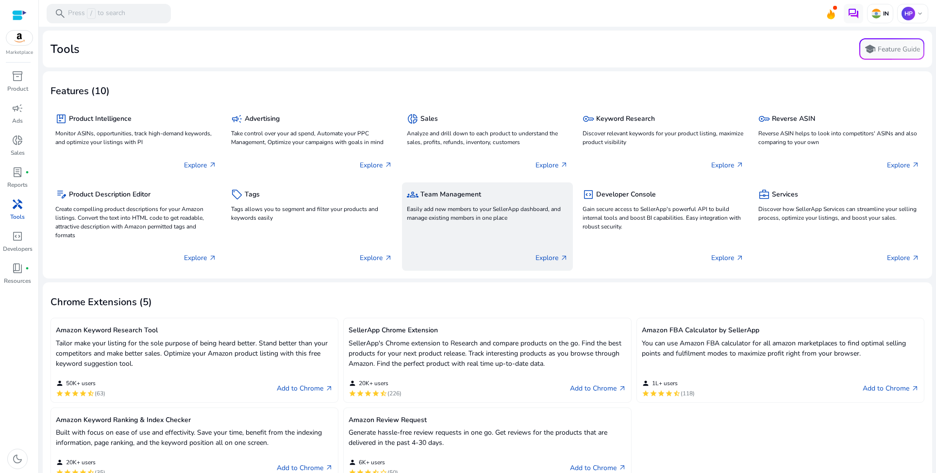
scroll to position [120, 0]
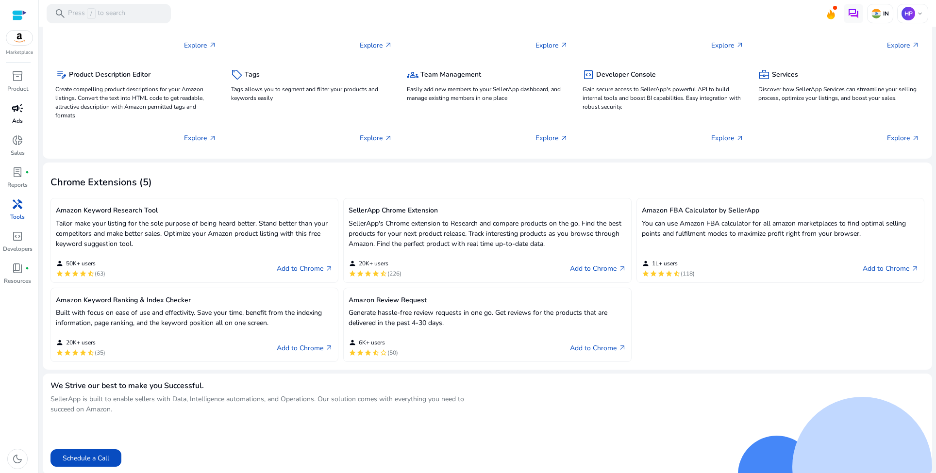
click at [20, 111] on span "campaign" at bounding box center [18, 108] width 12 height 12
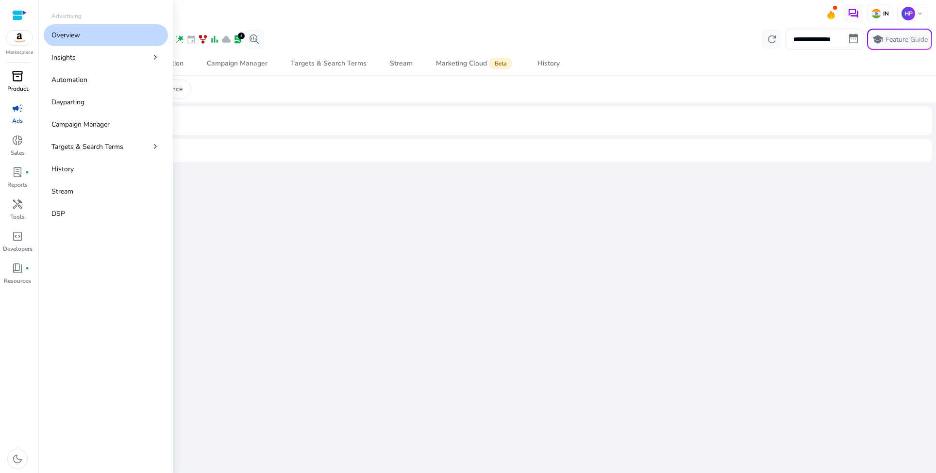
click at [20, 84] on link "inventory_2 Product" at bounding box center [17, 84] width 35 height 32
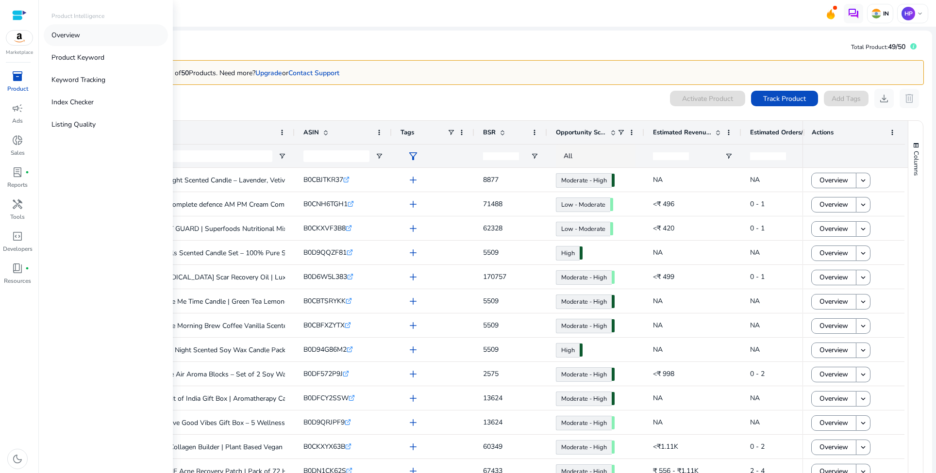
click at [70, 35] on p "Overview" at bounding box center [65, 35] width 29 height 10
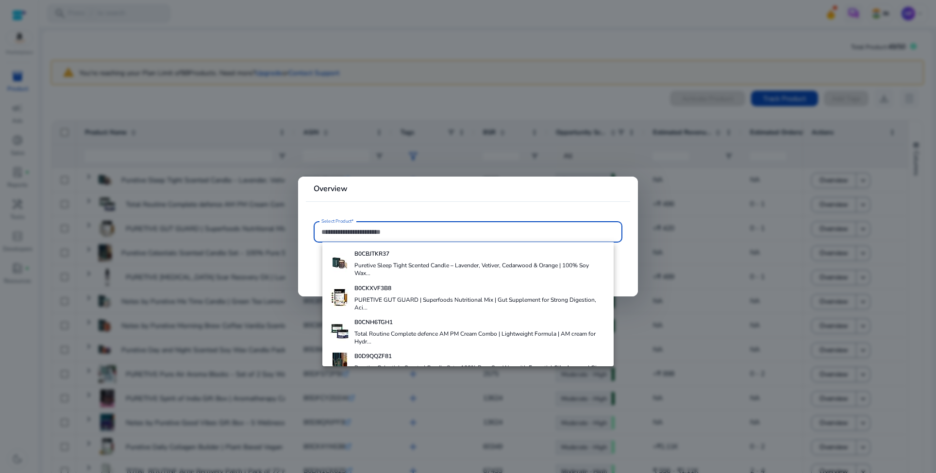
click at [385, 132] on div at bounding box center [468, 236] width 936 height 473
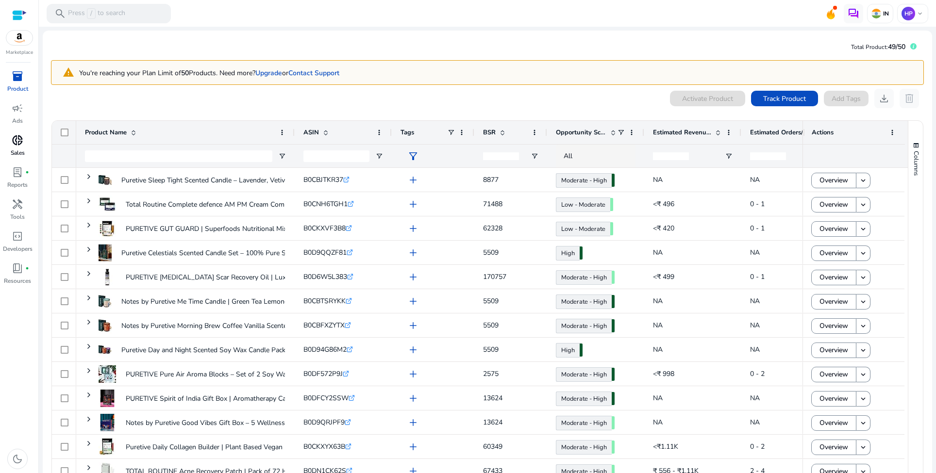
click at [17, 138] on span "donut_small" at bounding box center [18, 140] width 12 height 12
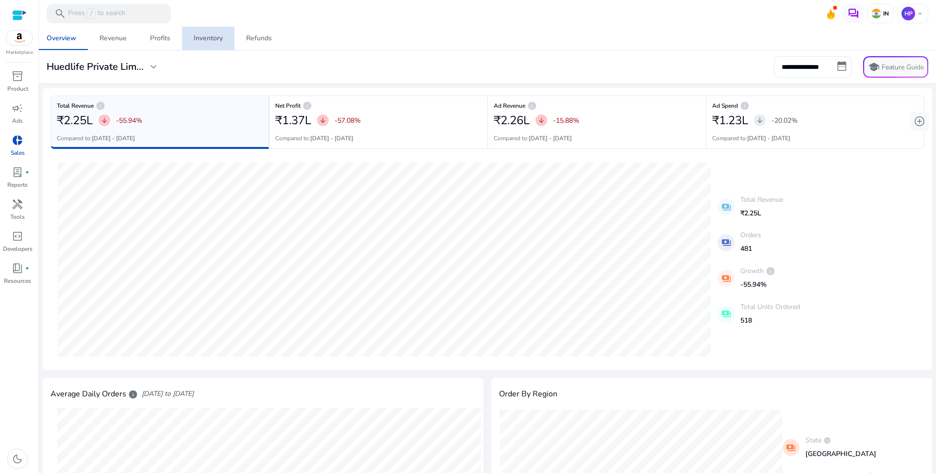
click at [216, 39] on div "Inventory" at bounding box center [208, 38] width 29 height 7
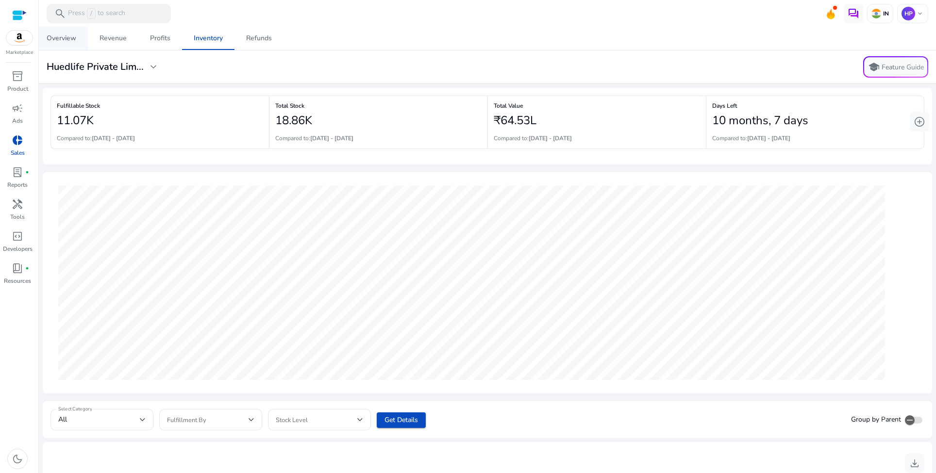
click at [73, 38] on div "Overview" at bounding box center [62, 38] width 30 height 7
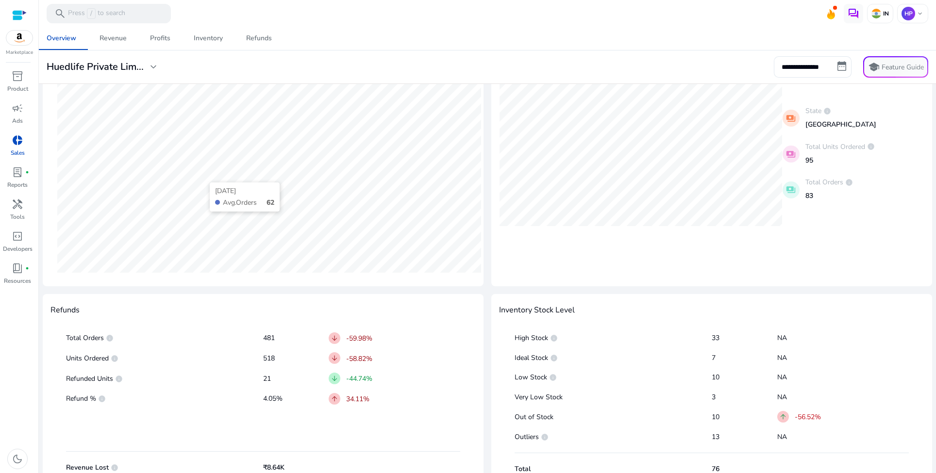
scroll to position [254, 0]
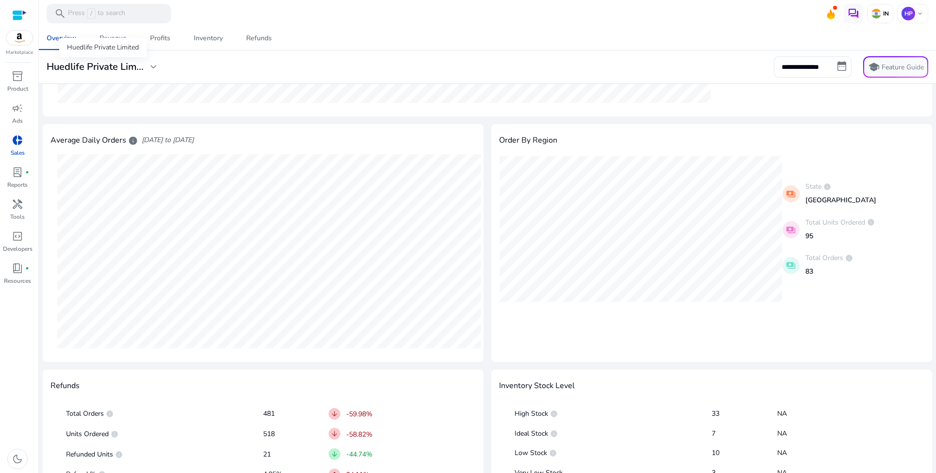
click at [146, 67] on div "Huedlife Private Lim... expand_more" at bounding box center [103, 67] width 113 height 12
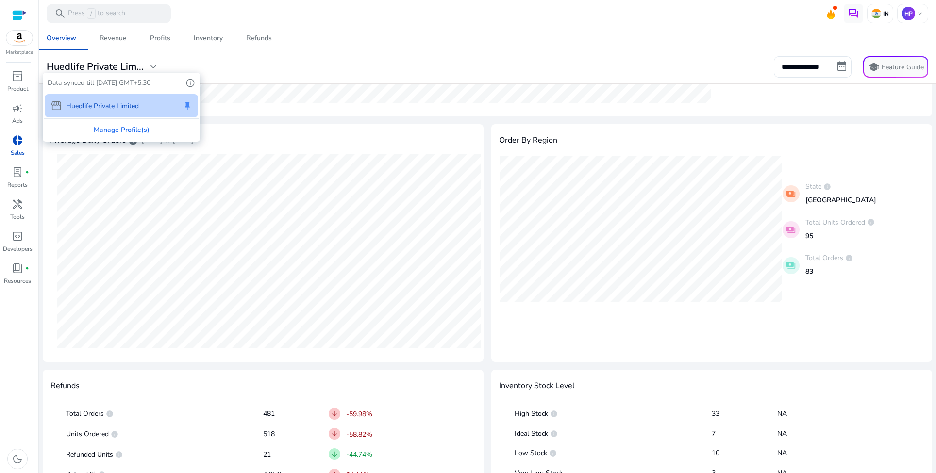
click at [243, 54] on div at bounding box center [468, 236] width 936 height 473
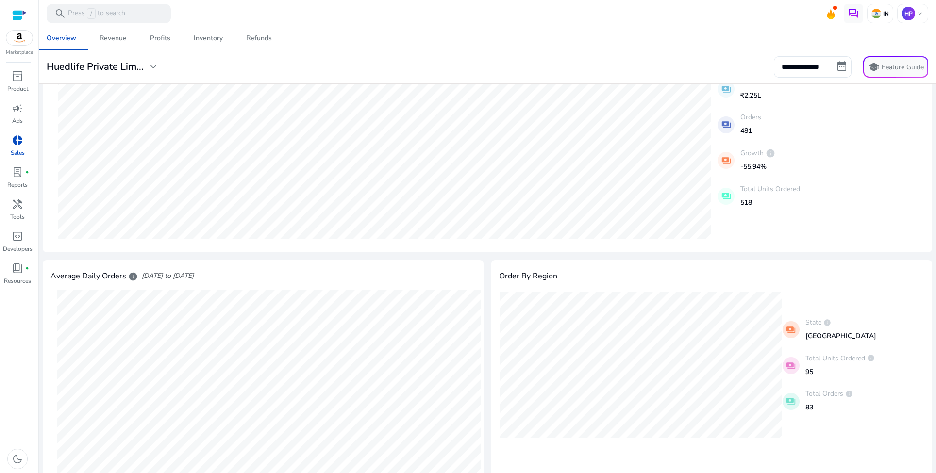
scroll to position [0, 0]
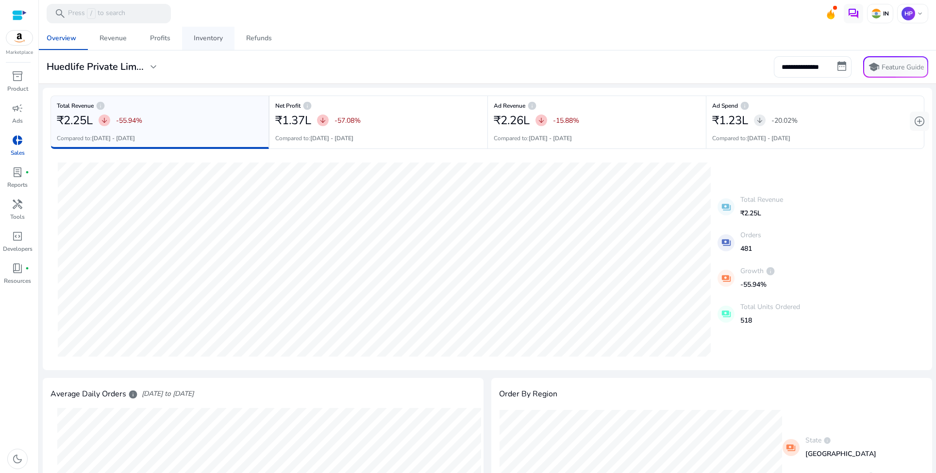
click at [204, 37] on div "Inventory" at bounding box center [208, 38] width 29 height 7
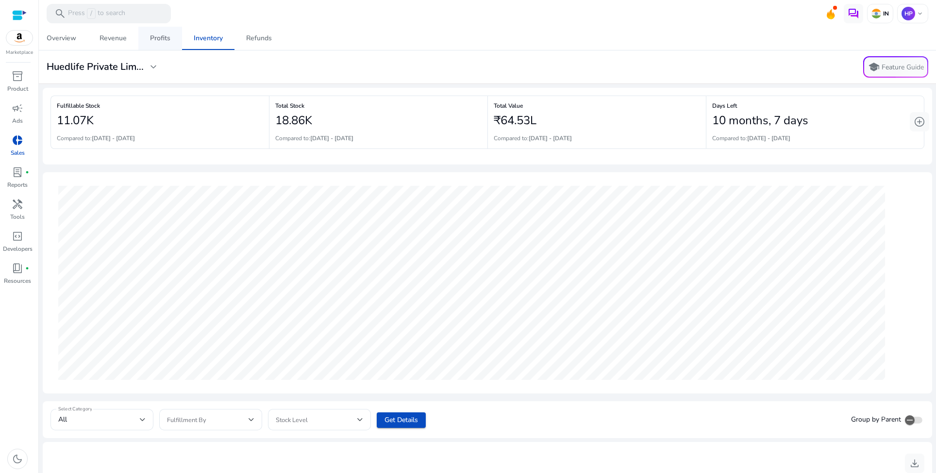
click at [155, 37] on div "Profits" at bounding box center [160, 38] width 20 height 7
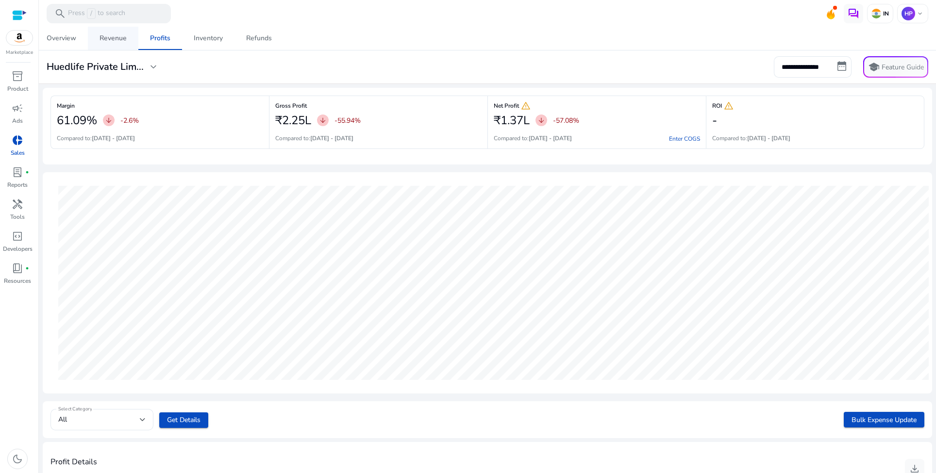
click at [119, 39] on div "Revenue" at bounding box center [112, 38] width 27 height 7
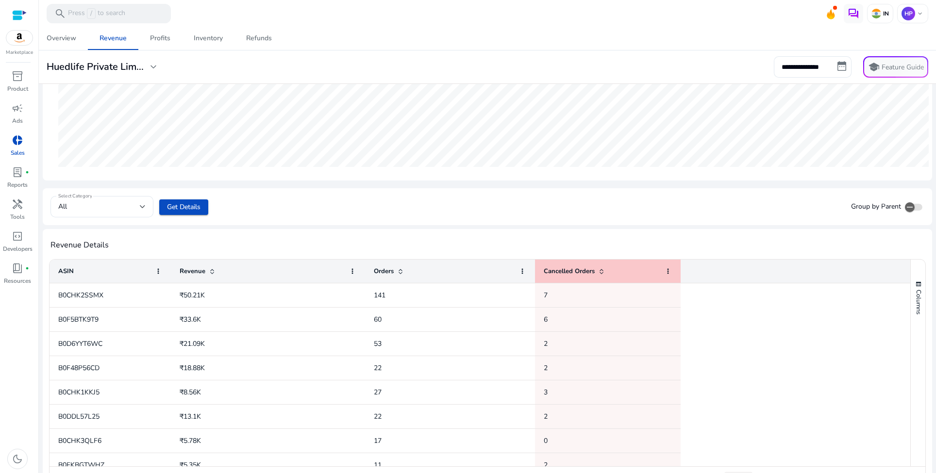
scroll to position [228, 0]
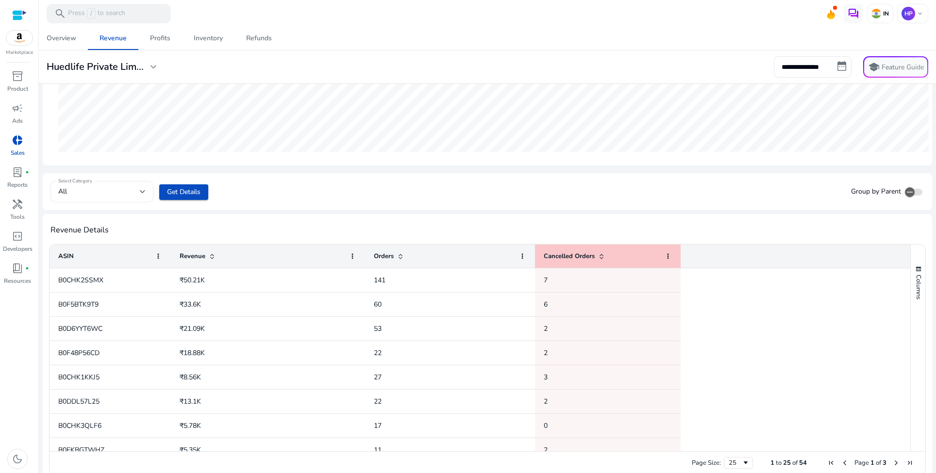
click at [133, 194] on div "All" at bounding box center [99, 191] width 82 height 11
click at [288, 203] on div at bounding box center [468, 236] width 936 height 473
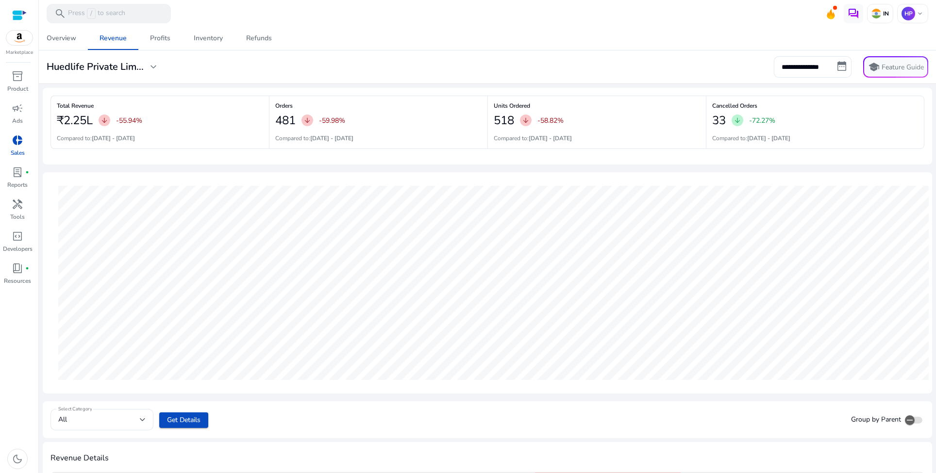
scroll to position [243, 0]
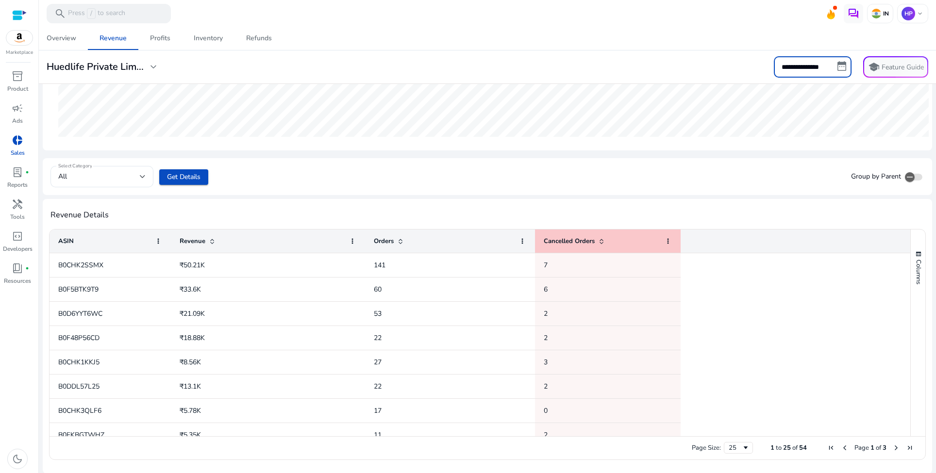
click at [821, 69] on input "**********" at bounding box center [812, 66] width 78 height 21
select select "*"
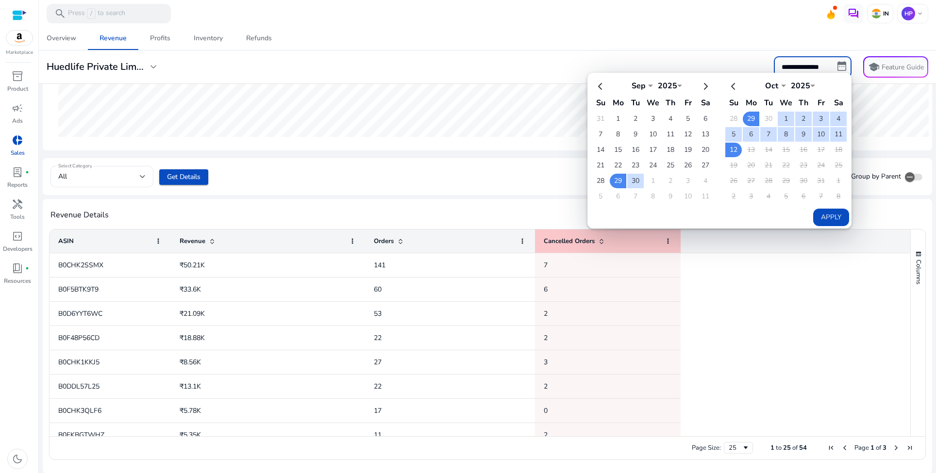
click at [826, 213] on button "Apply" at bounding box center [831, 217] width 36 height 17
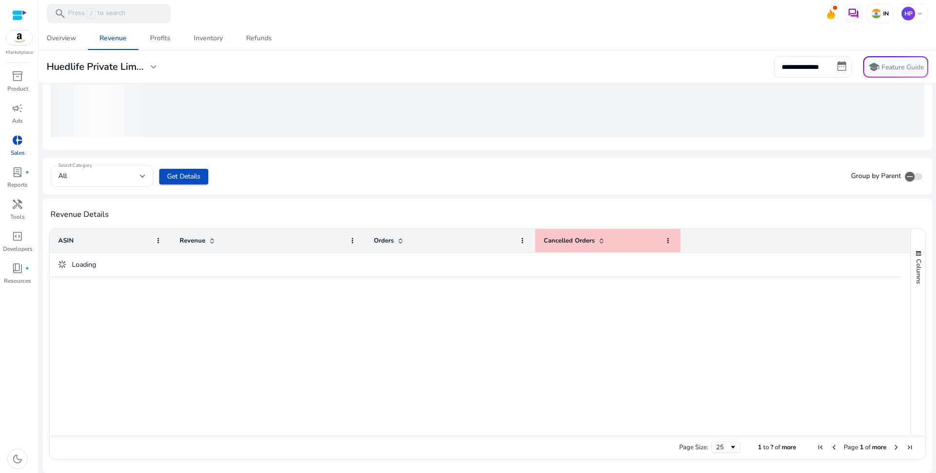
scroll to position [236, 0]
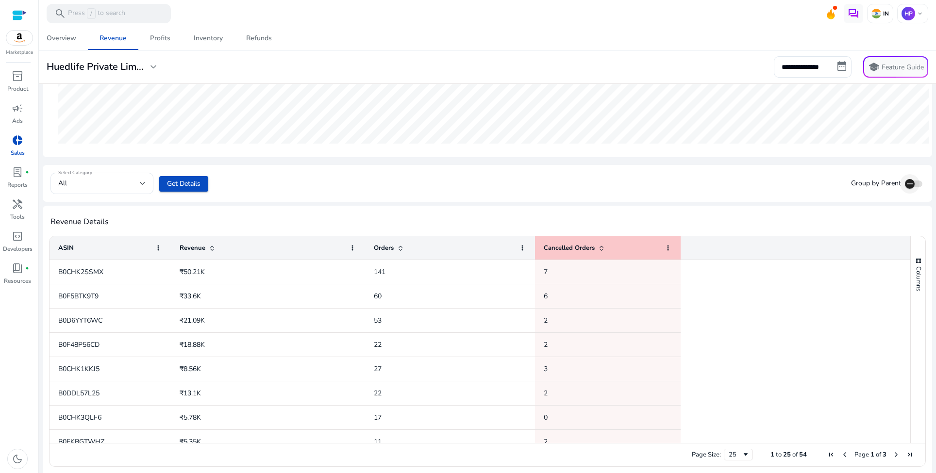
click at [911, 183] on span "button" at bounding box center [909, 183] width 19 height 19
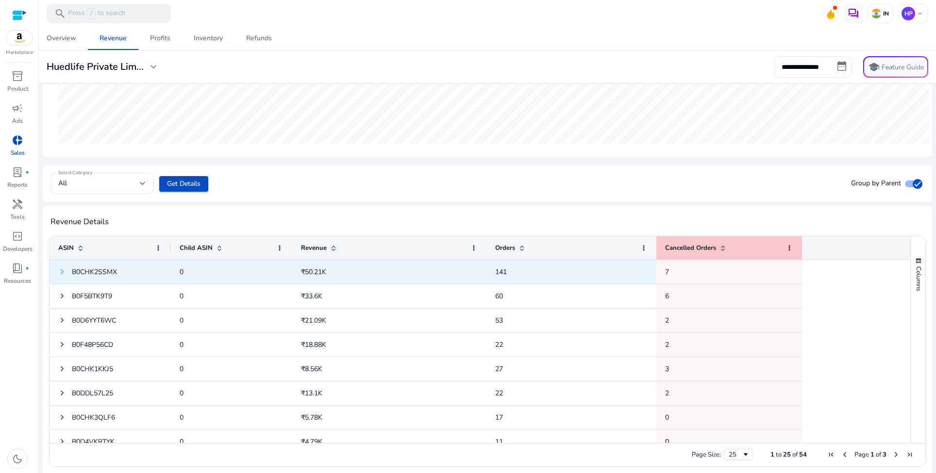
click at [64, 273] on span at bounding box center [62, 272] width 8 height 8
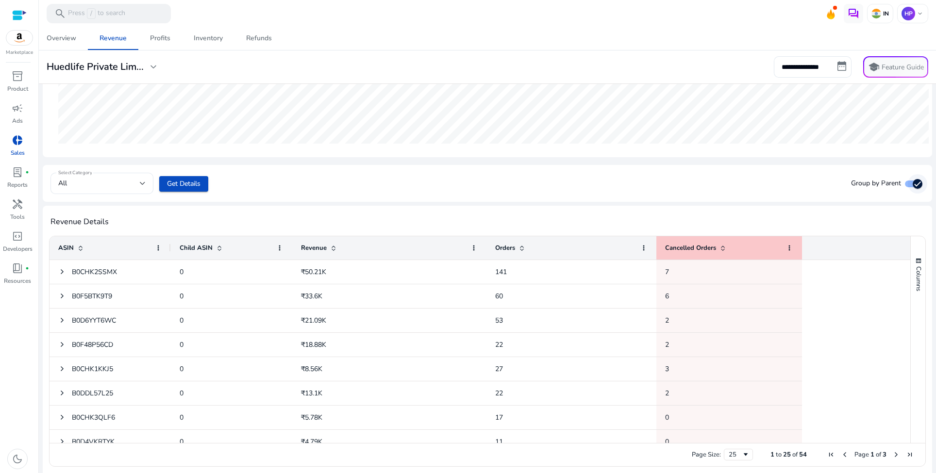
click at [913, 183] on icon "button" at bounding box center [917, 184] width 9 height 9
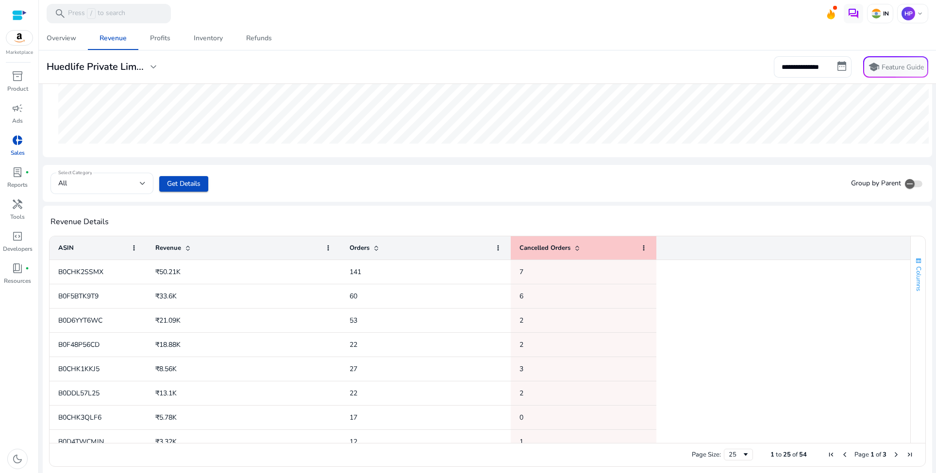
click at [918, 261] on span "button" at bounding box center [918, 261] width 8 height 8
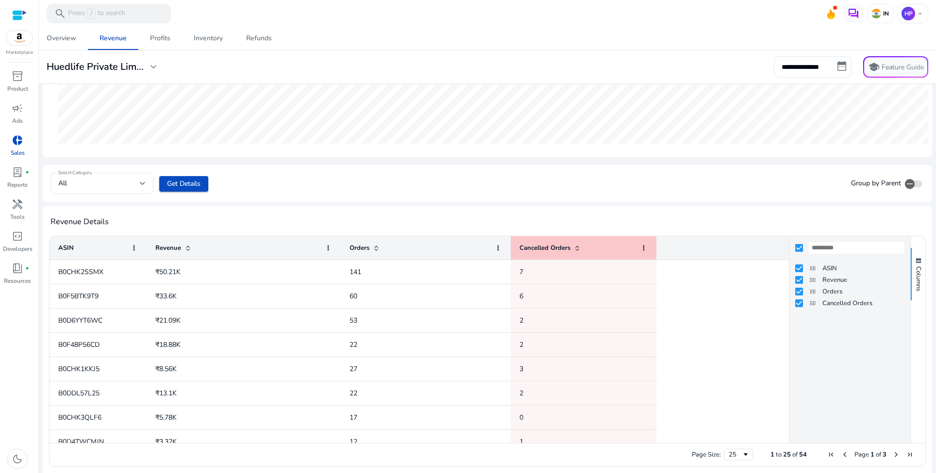
scroll to position [243, 0]
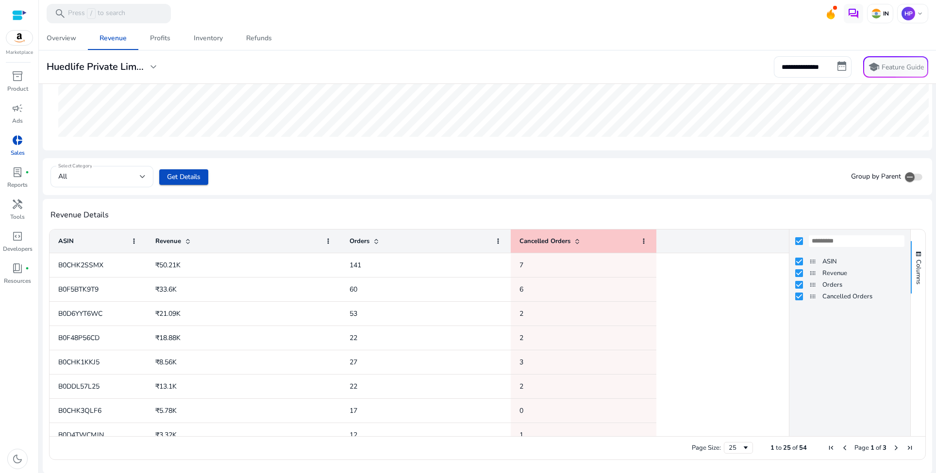
click at [756, 198] on app-srev-details "Select Category All Get Details Group by Parent Revenue Details 1 to 25 of 54. …" at bounding box center [487, 315] width 889 height 315
click at [916, 255] on span "button" at bounding box center [918, 254] width 8 height 8
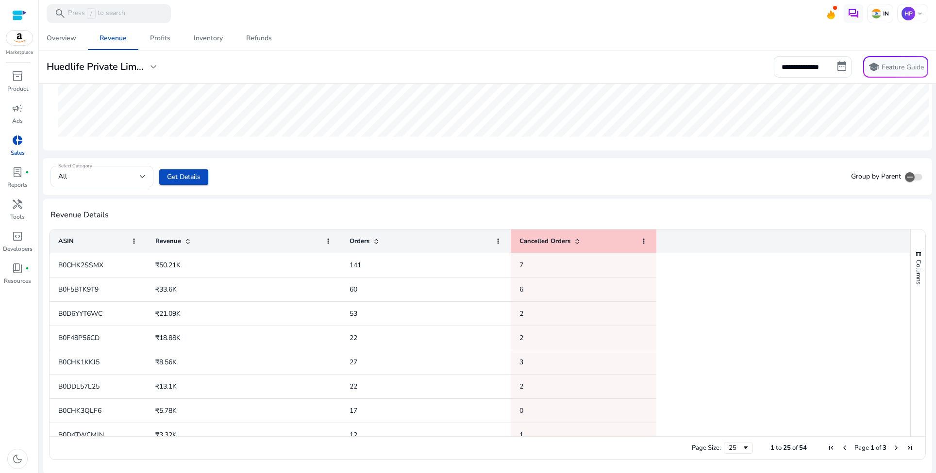
click at [613, 205] on div "Revenue Details 1 to 25 of 54. Page 1 of 3 Drag here to set row groups Drag her…" at bounding box center [487, 336] width 889 height 275
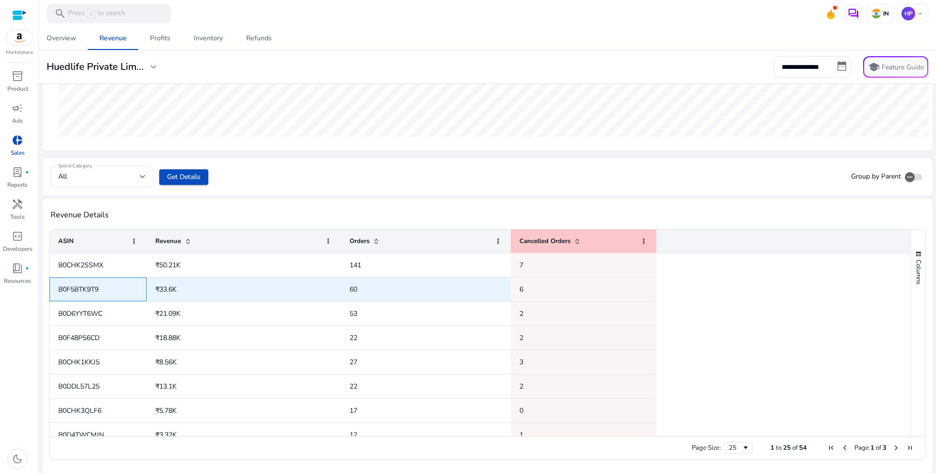
click at [93, 290] on span "B0F5BTK9T9" at bounding box center [78, 289] width 40 height 9
click at [226, 290] on span "₹33.6K" at bounding box center [243, 289] width 177 height 20
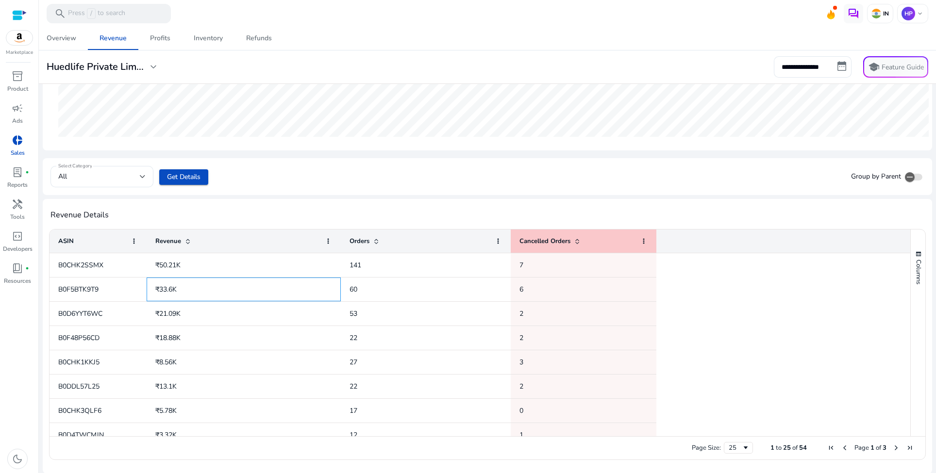
scroll to position [0, 0]
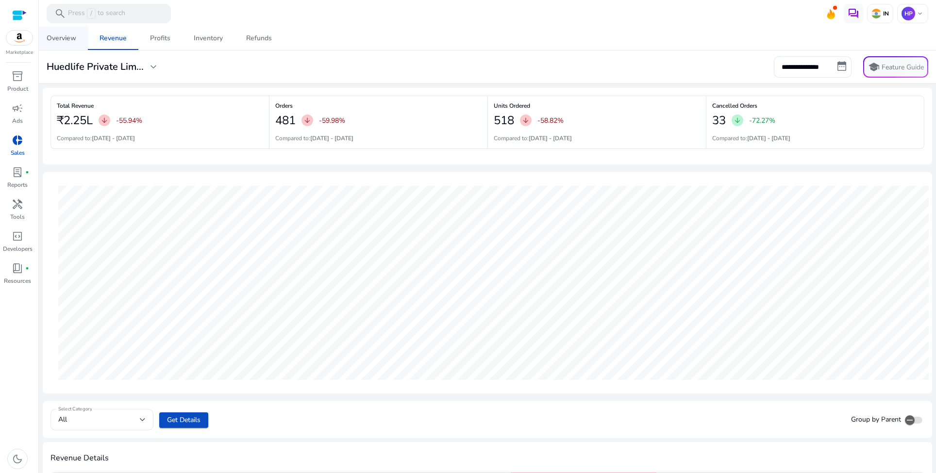
click at [54, 38] on div "Overview" at bounding box center [62, 38] width 30 height 7
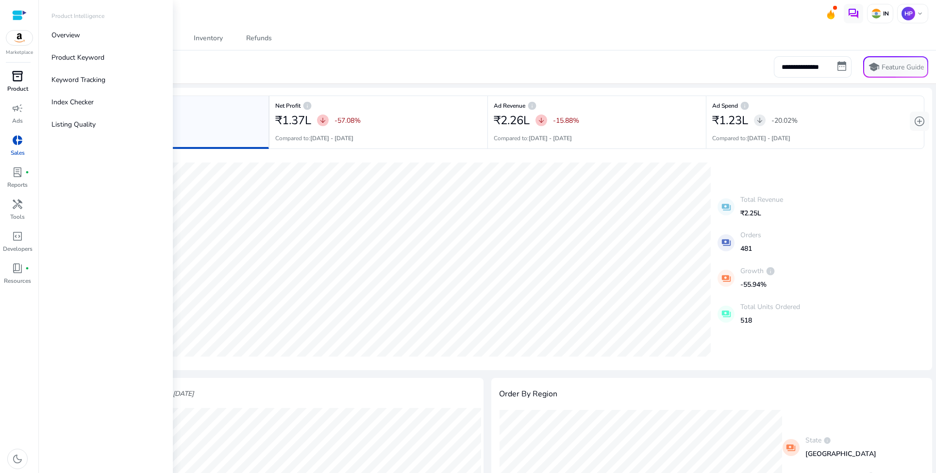
click at [23, 75] on div "inventory_2" at bounding box center [17, 76] width 27 height 16
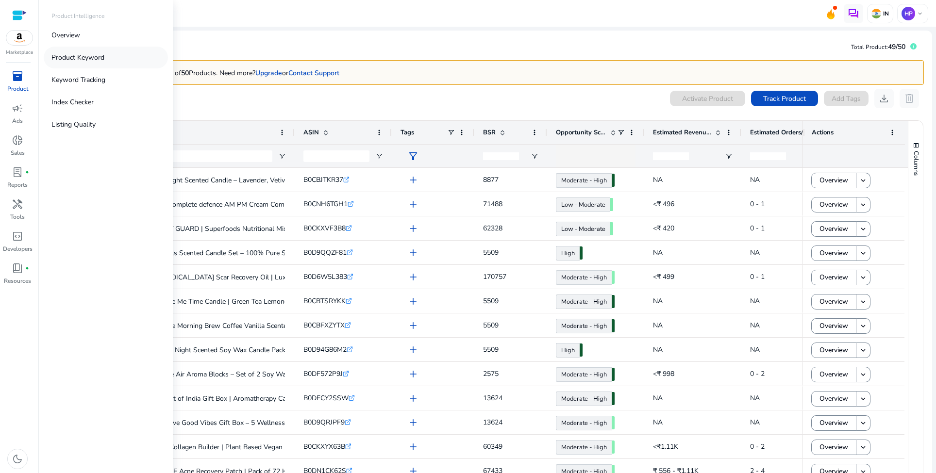
click at [82, 57] on p "Product Keyword" at bounding box center [77, 57] width 53 height 10
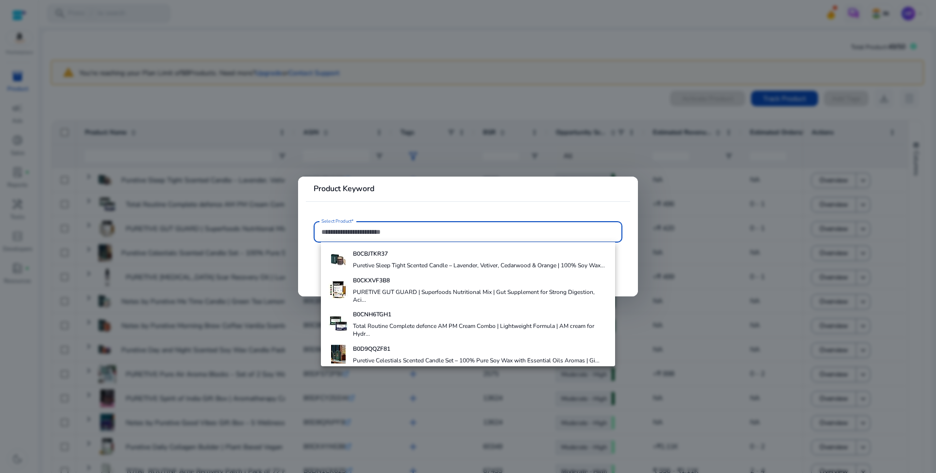
click at [419, 146] on div at bounding box center [468, 236] width 936 height 473
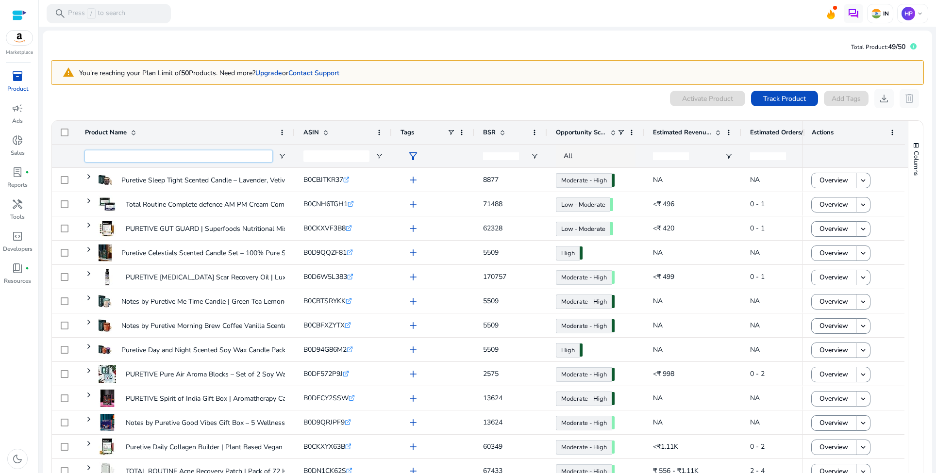
click at [154, 159] on input "Product Name Filter Input" at bounding box center [178, 156] width 187 height 12
type input "********"
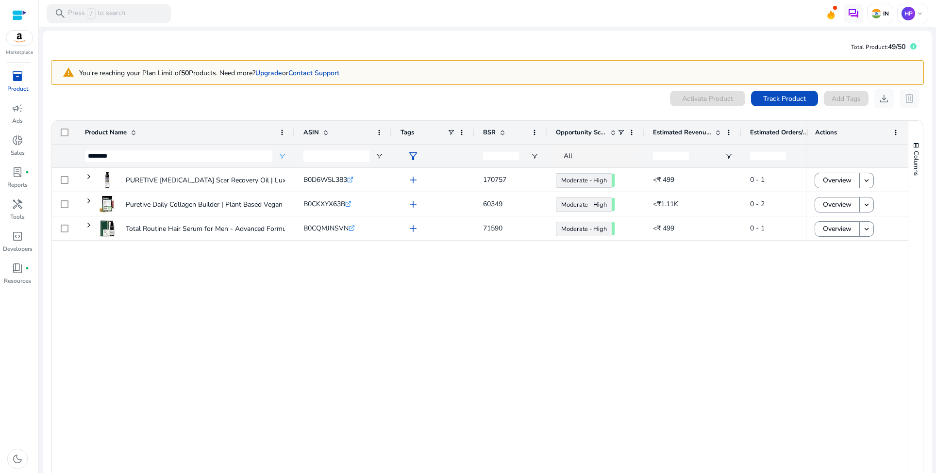
drag, startPoint x: 242, startPoint y: 263, endPoint x: 215, endPoint y: 258, distance: 27.1
click at [242, 263] on div "PURETIVE [MEDICAL_DATA] Scar Recovery Oil | Luxurious Body Oil... B0D6W5L383 .s…" at bounding box center [440, 326] width 729 height 316
click at [220, 253] on div "PURETIVE [MEDICAL_DATA] Scar Recovery Oil | Luxurious Body Oil... B0D6W5L383 .s…" at bounding box center [440, 326] width 729 height 316
click at [353, 106] on div "0 products selected Activate Product Track Product Add Tags download delete" at bounding box center [487, 98] width 872 height 19
click at [16, 143] on span "donut_small" at bounding box center [18, 140] width 12 height 12
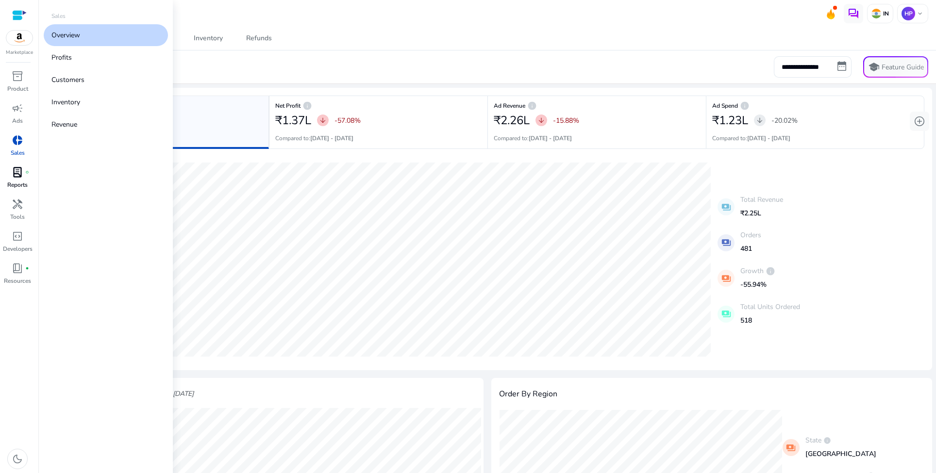
click at [17, 168] on span "lab_profile" at bounding box center [18, 172] width 12 height 12
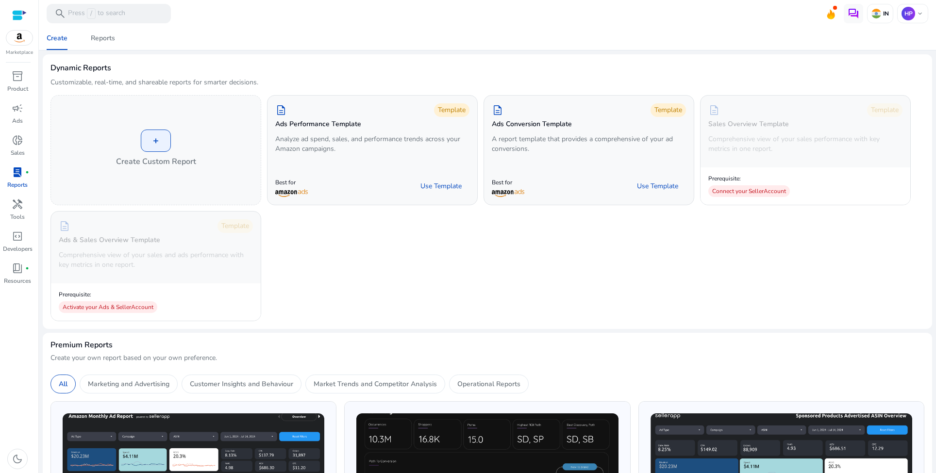
click at [323, 73] on div "Dynamic Reports Customizable, real-time, and shareable reports for smarter deci…" at bounding box center [486, 78] width 873 height 33
click at [644, 46] on div "Create Reports" at bounding box center [487, 38] width 904 height 23
click at [23, 39] on img at bounding box center [19, 38] width 26 height 15
